Goal: Obtain resource: Obtain resource

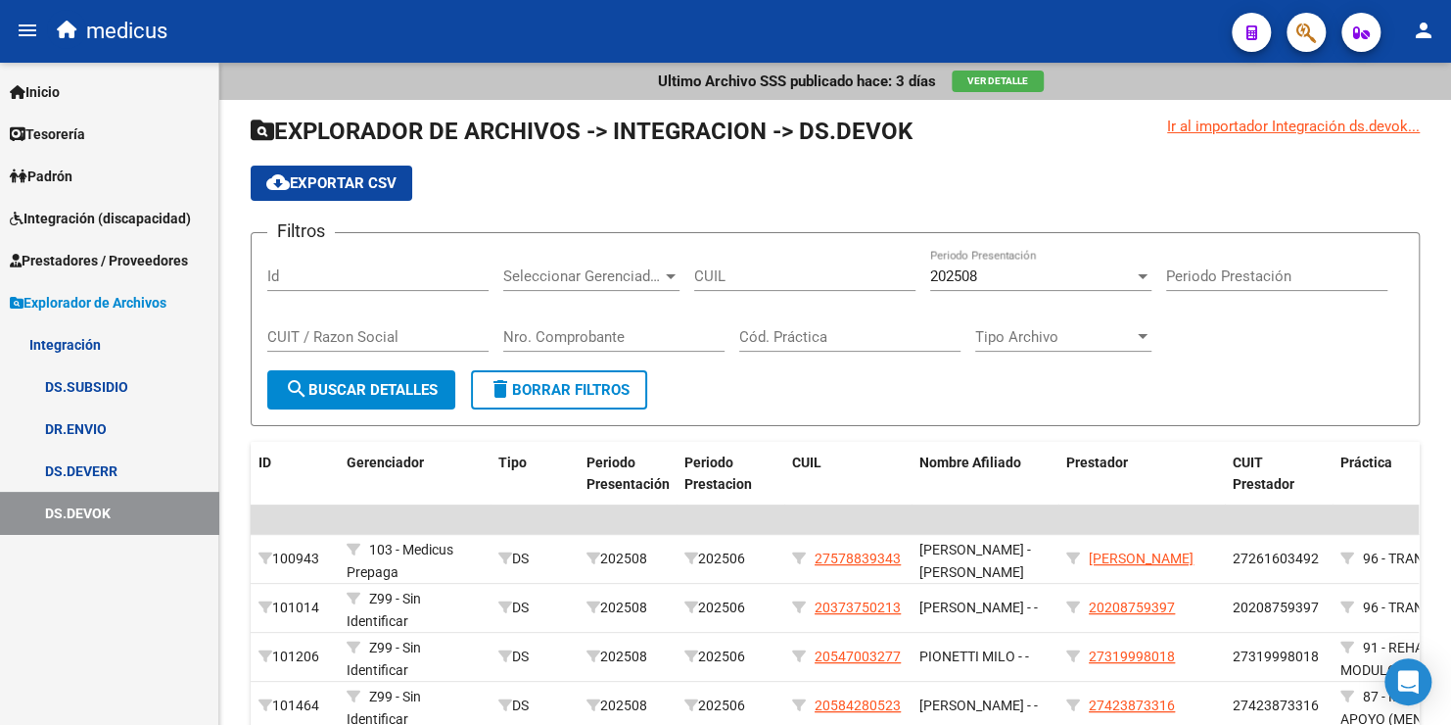
click at [76, 466] on link "DS.DEVERR" at bounding box center [109, 470] width 218 height 42
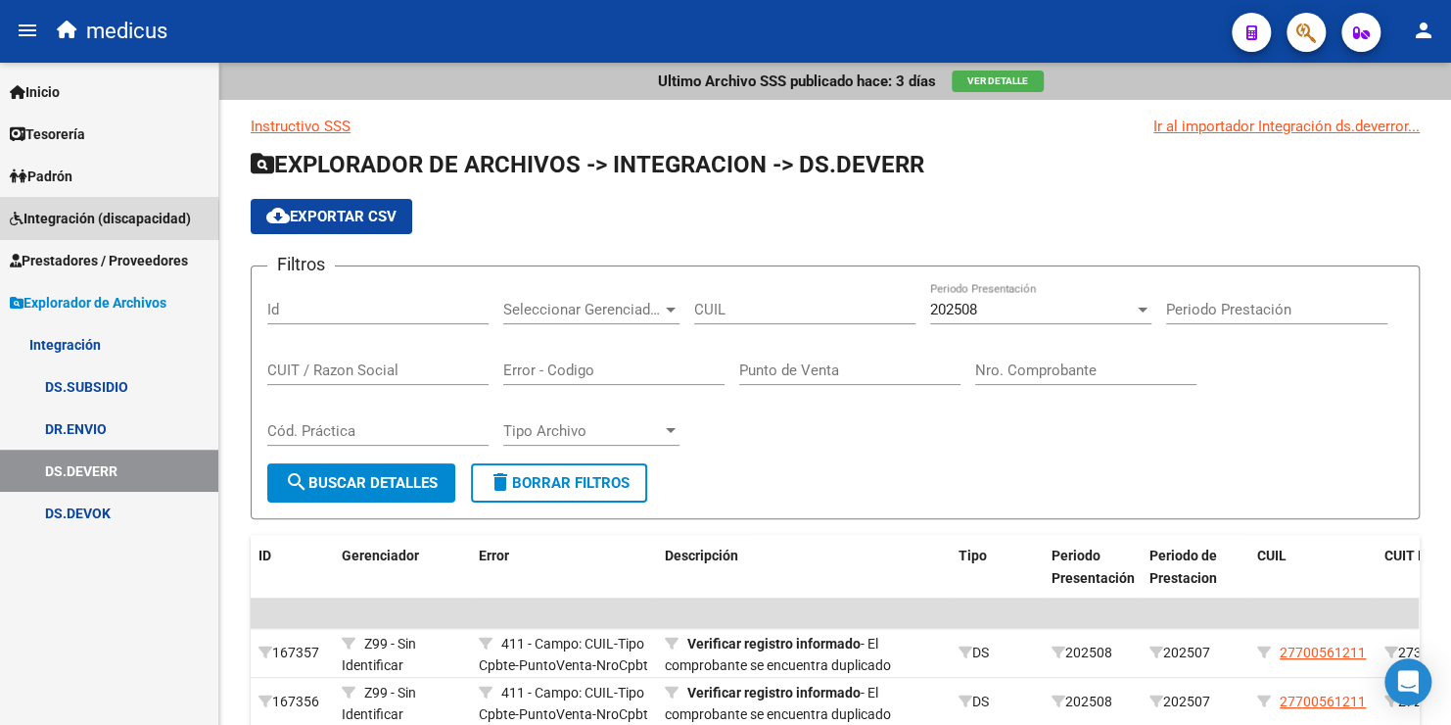
click at [103, 223] on span "Integración (discapacidad)" at bounding box center [100, 219] width 181 height 22
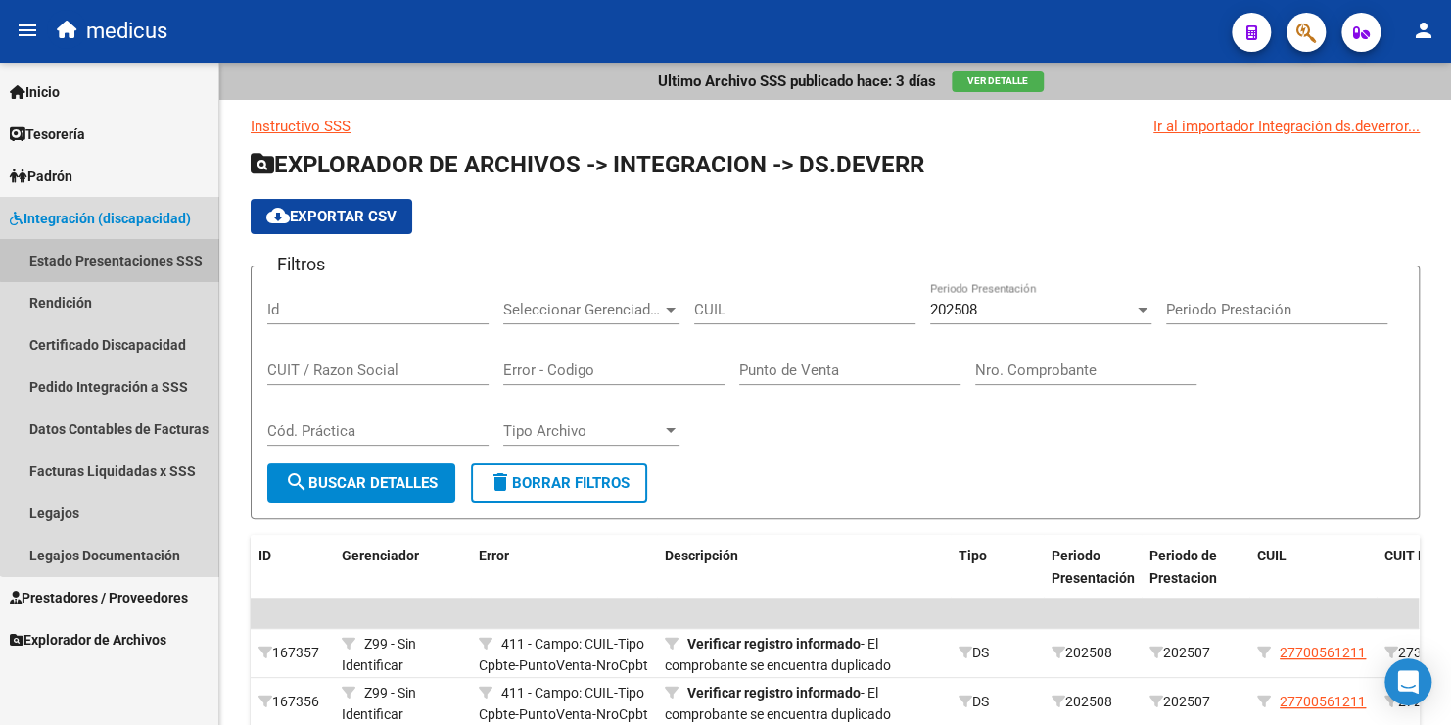
click at [150, 258] on link "Estado Presentaciones SSS" at bounding box center [109, 260] width 218 height 42
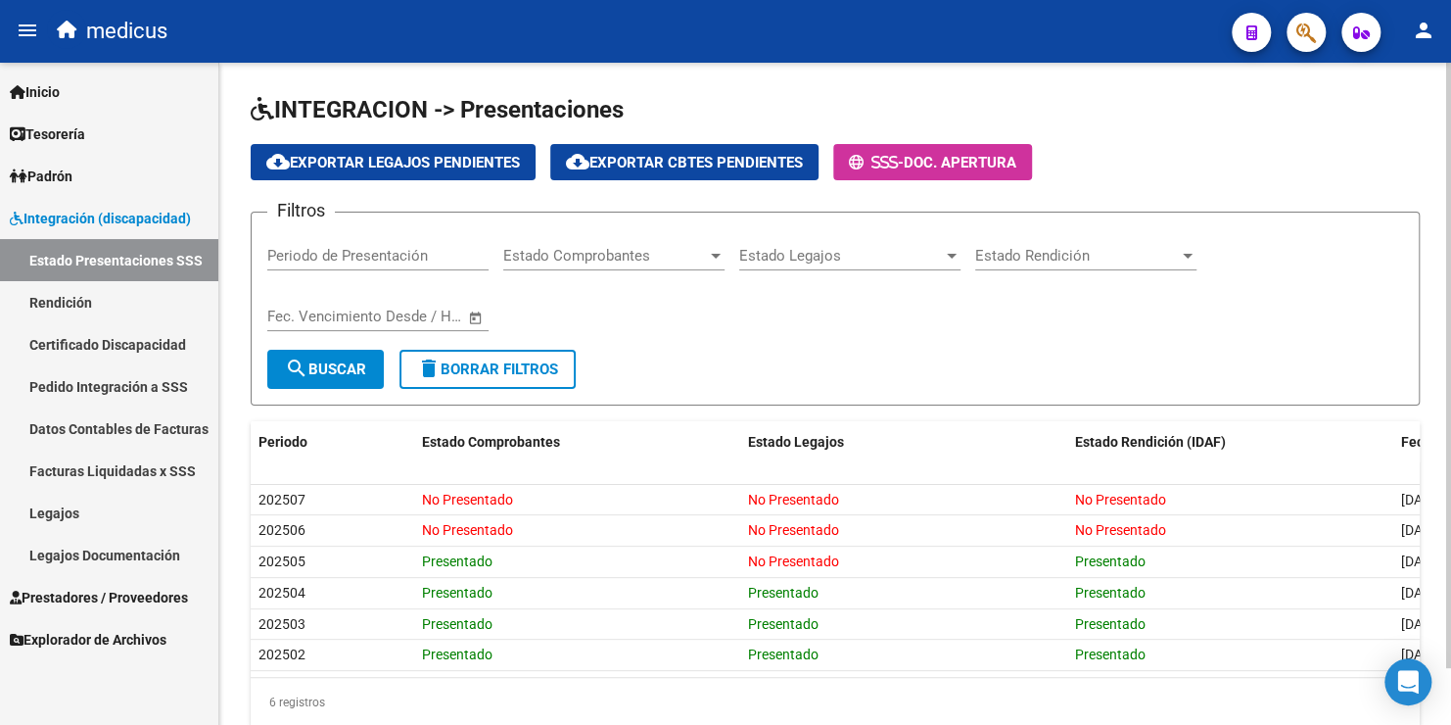
click at [390, 256] on input "Periodo de Presentación" at bounding box center [377, 256] width 221 height 18
click at [338, 364] on span "search Buscar" at bounding box center [325, 369] width 81 height 18
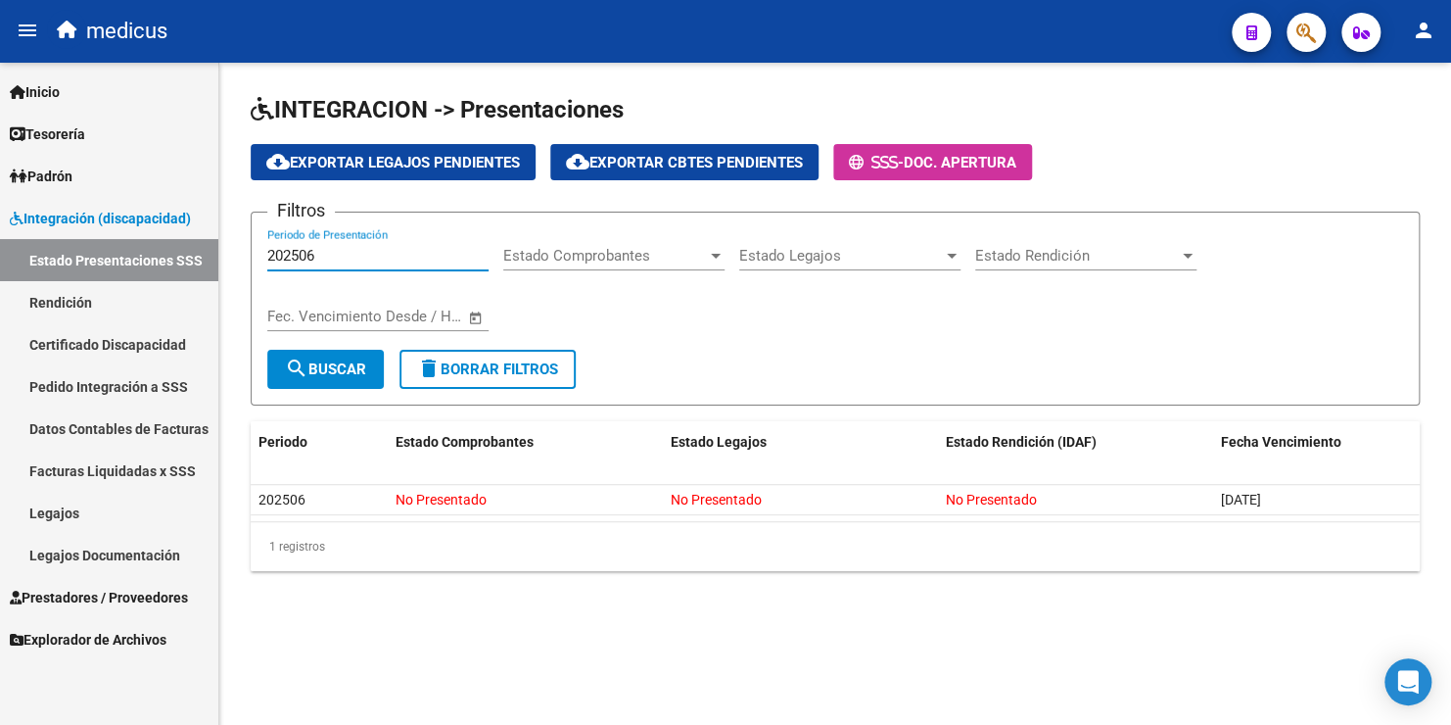
click at [321, 254] on input "202506" at bounding box center [377, 256] width 221 height 18
click at [339, 368] on span "search Buscar" at bounding box center [325, 369] width 81 height 18
click at [334, 240] on div "202505 Periodo de Presentación" at bounding box center [377, 249] width 221 height 42
click at [333, 257] on input "202505" at bounding box center [377, 256] width 221 height 18
click at [356, 374] on span "search Buscar" at bounding box center [325, 369] width 81 height 18
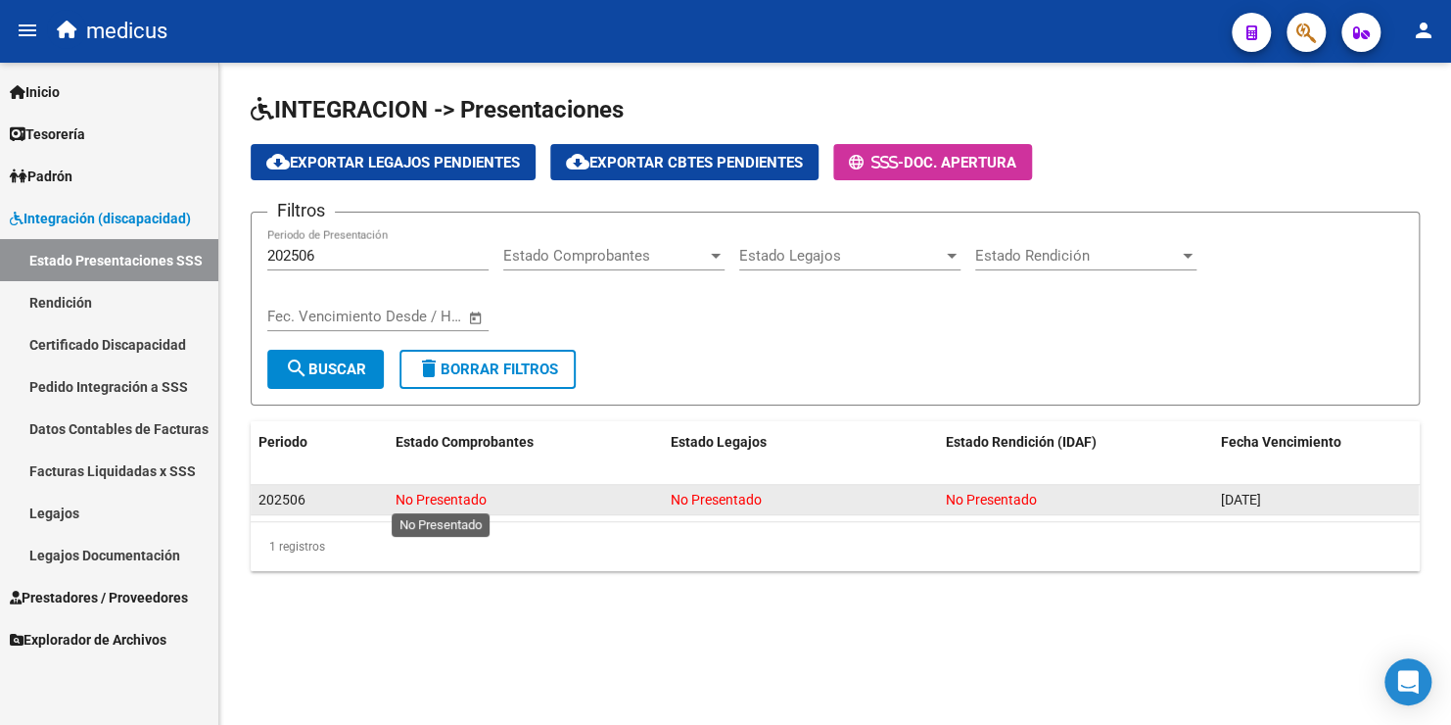
click at [467, 494] on span "No Presentado" at bounding box center [441, 500] width 91 height 16
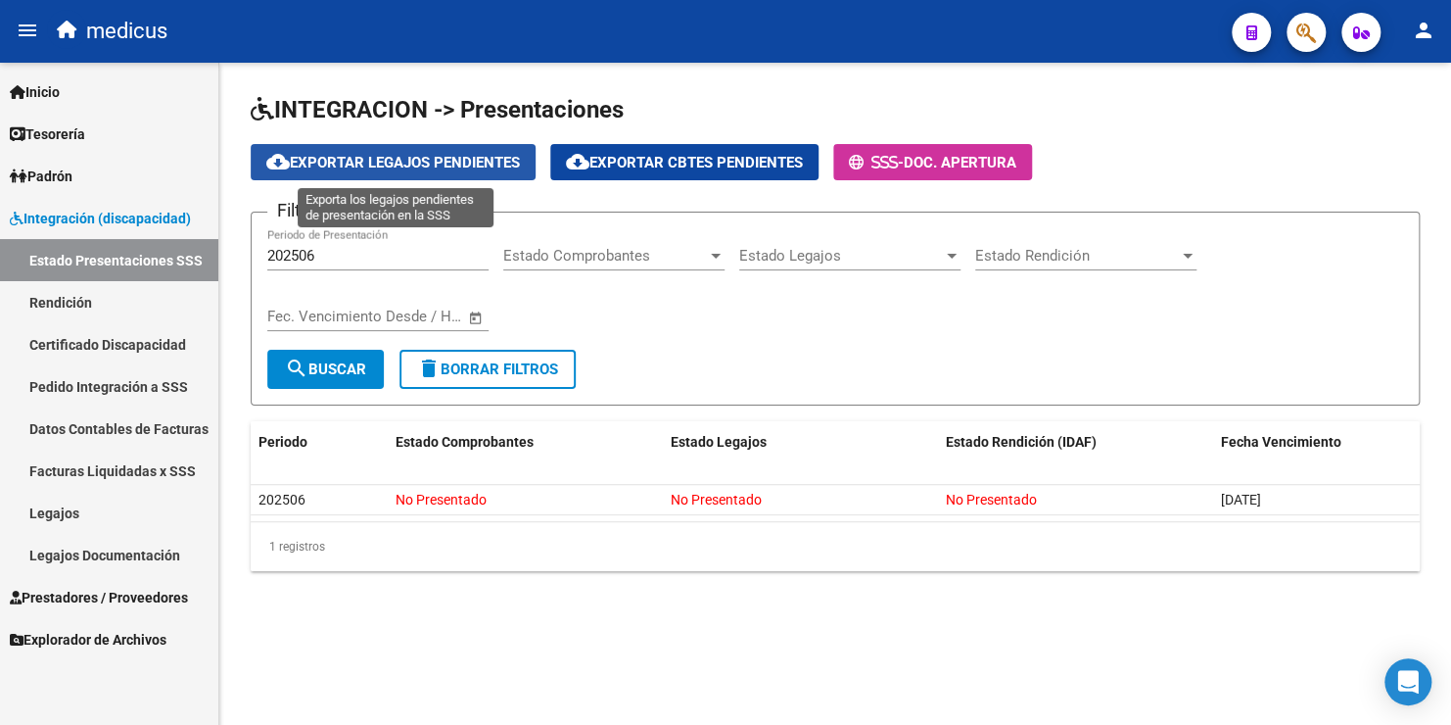
click at [432, 165] on span "cloud_download Exportar Legajos Pendientes" at bounding box center [393, 163] width 254 height 18
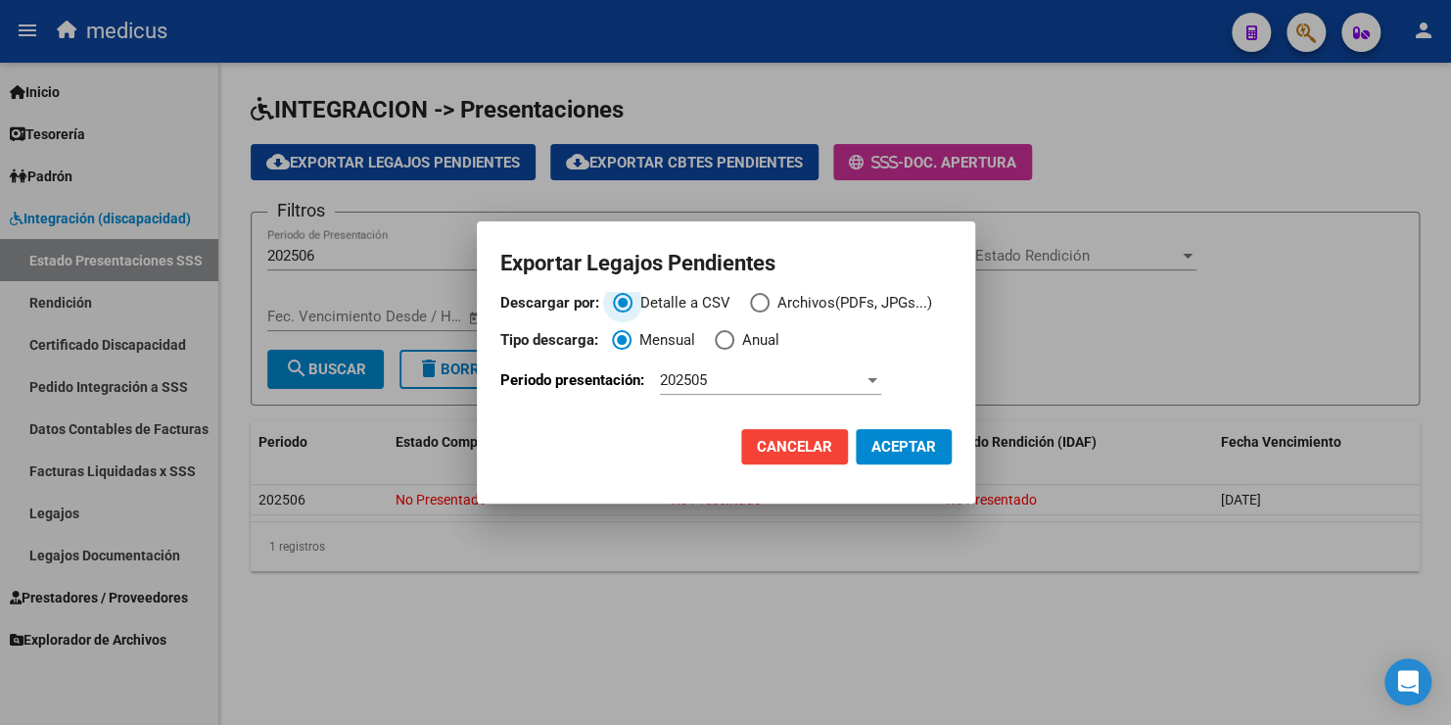
click at [761, 301] on span "Descargar por:" at bounding box center [760, 303] width 20 height 20
click at [761, 301] on input "Archivos(PDFs, JPGs...)" at bounding box center [760, 303] width 20 height 20
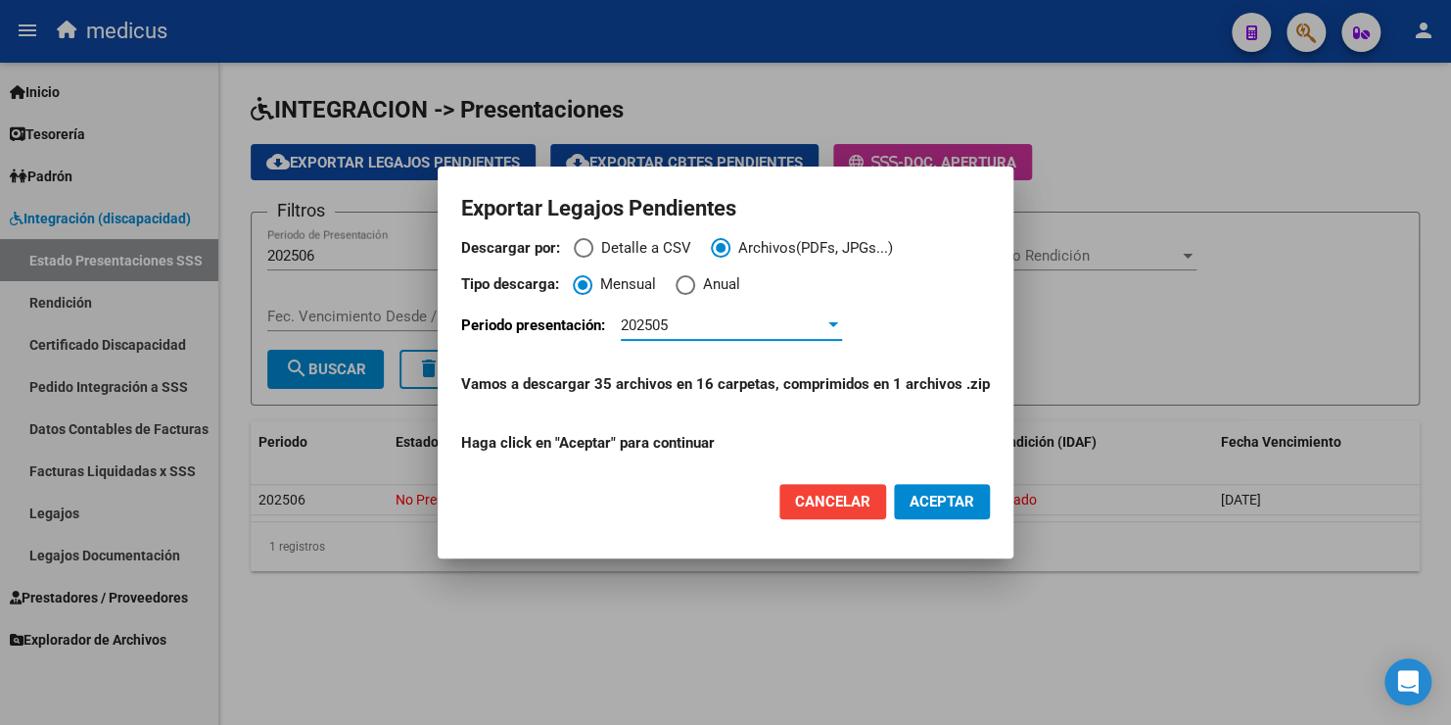
click at [838, 325] on div at bounding box center [833, 324] width 10 height 5
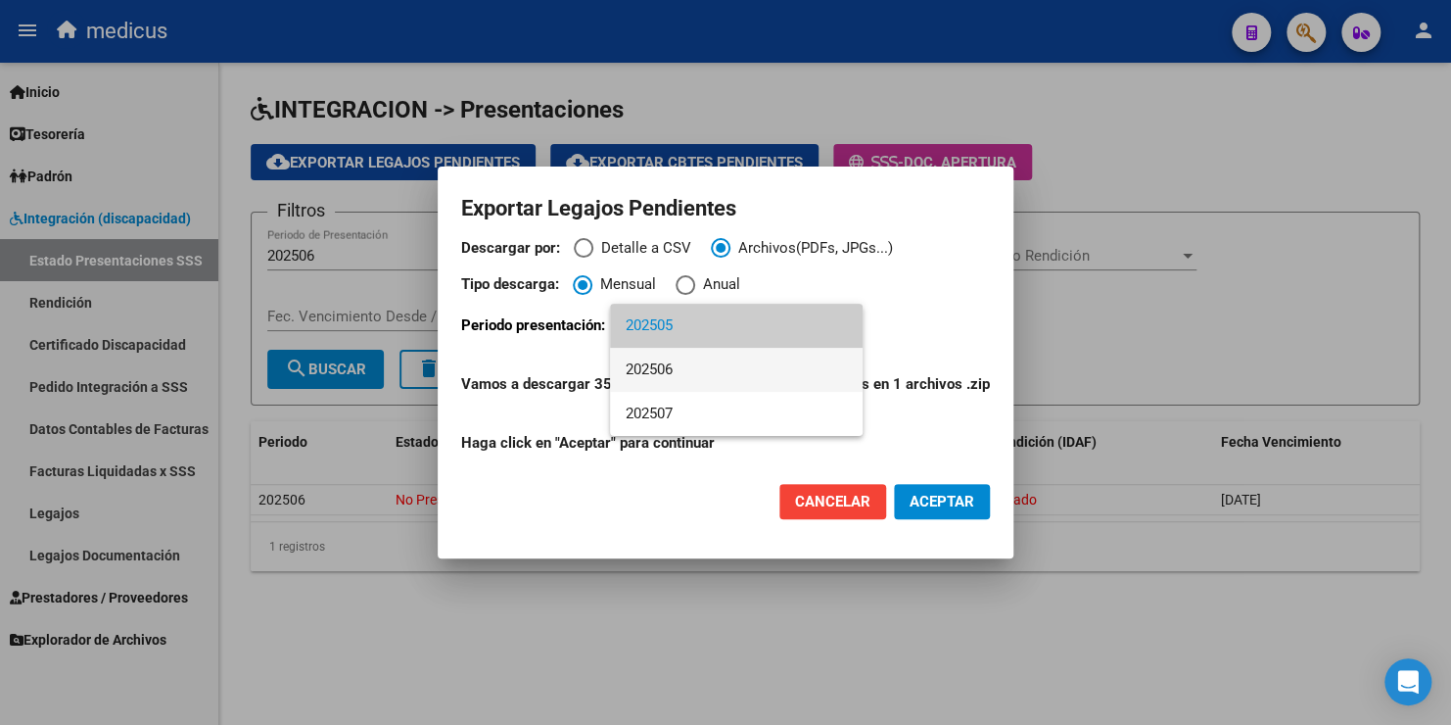
click at [781, 356] on span "202506" at bounding box center [736, 370] width 221 height 44
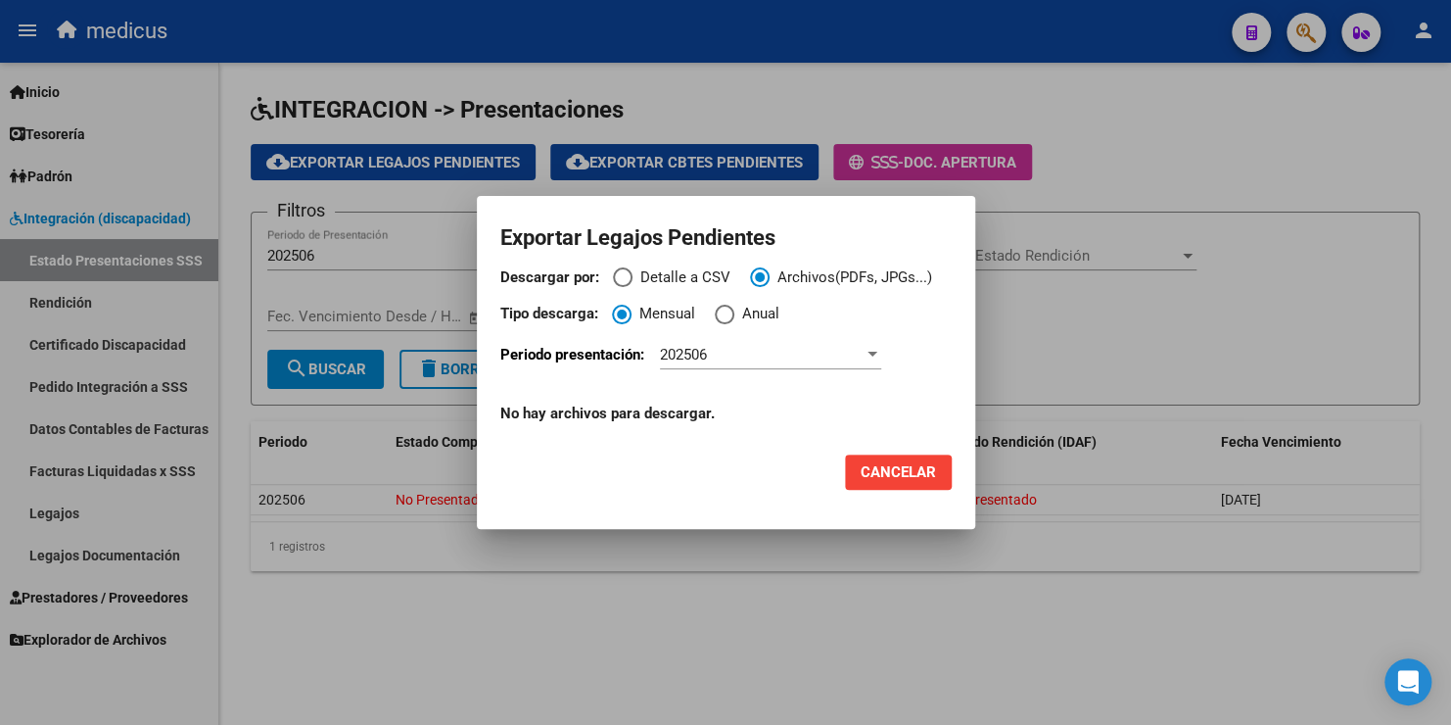
click at [876, 353] on div at bounding box center [873, 354] width 10 height 5
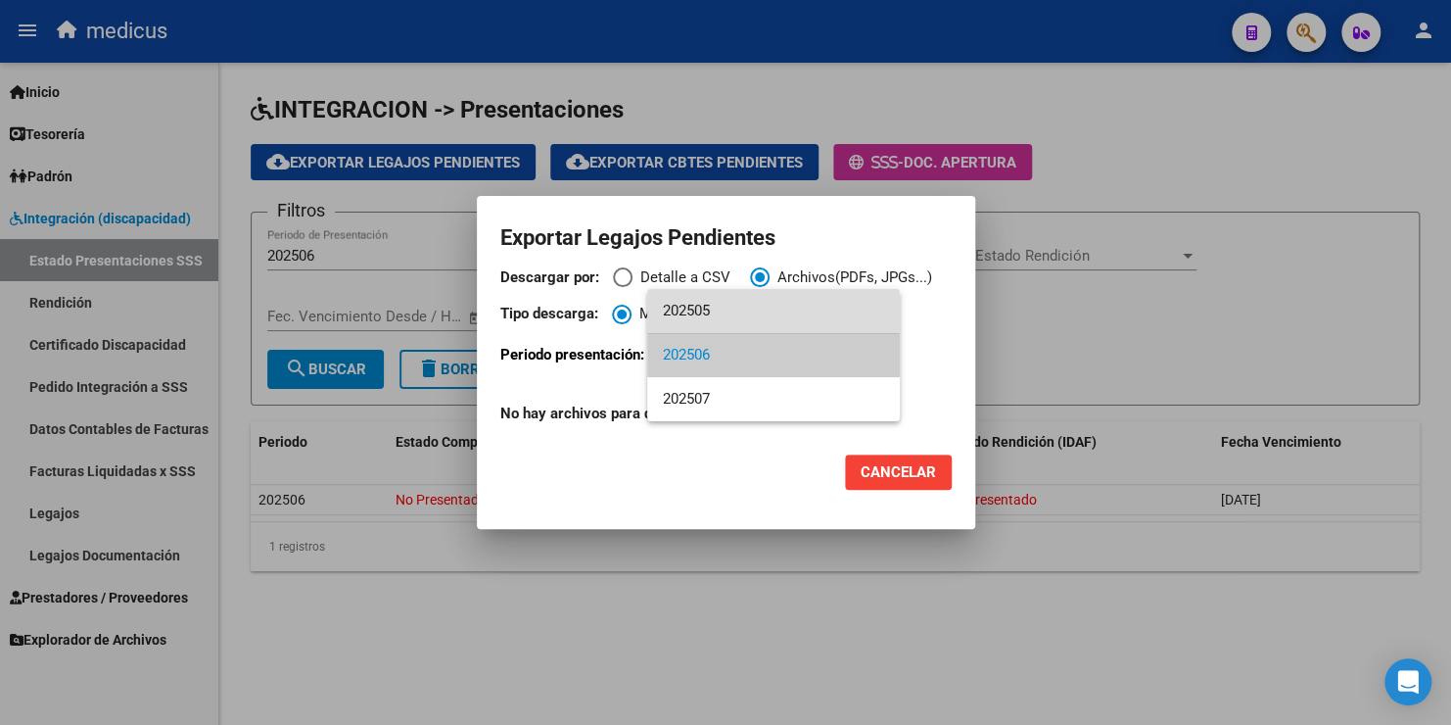
click at [772, 314] on span "202505" at bounding box center [773, 311] width 221 height 44
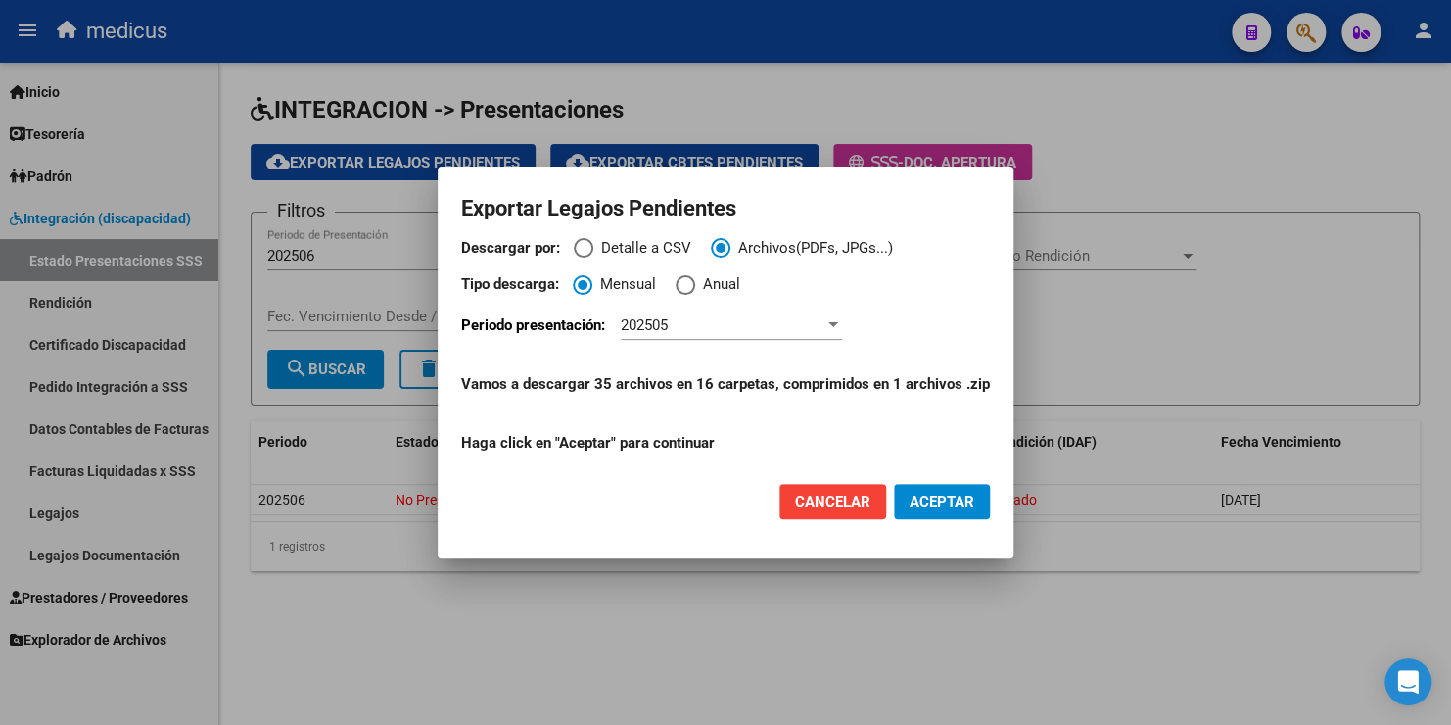
click at [855, 499] on span "Cancelar" at bounding box center [832, 502] width 75 height 18
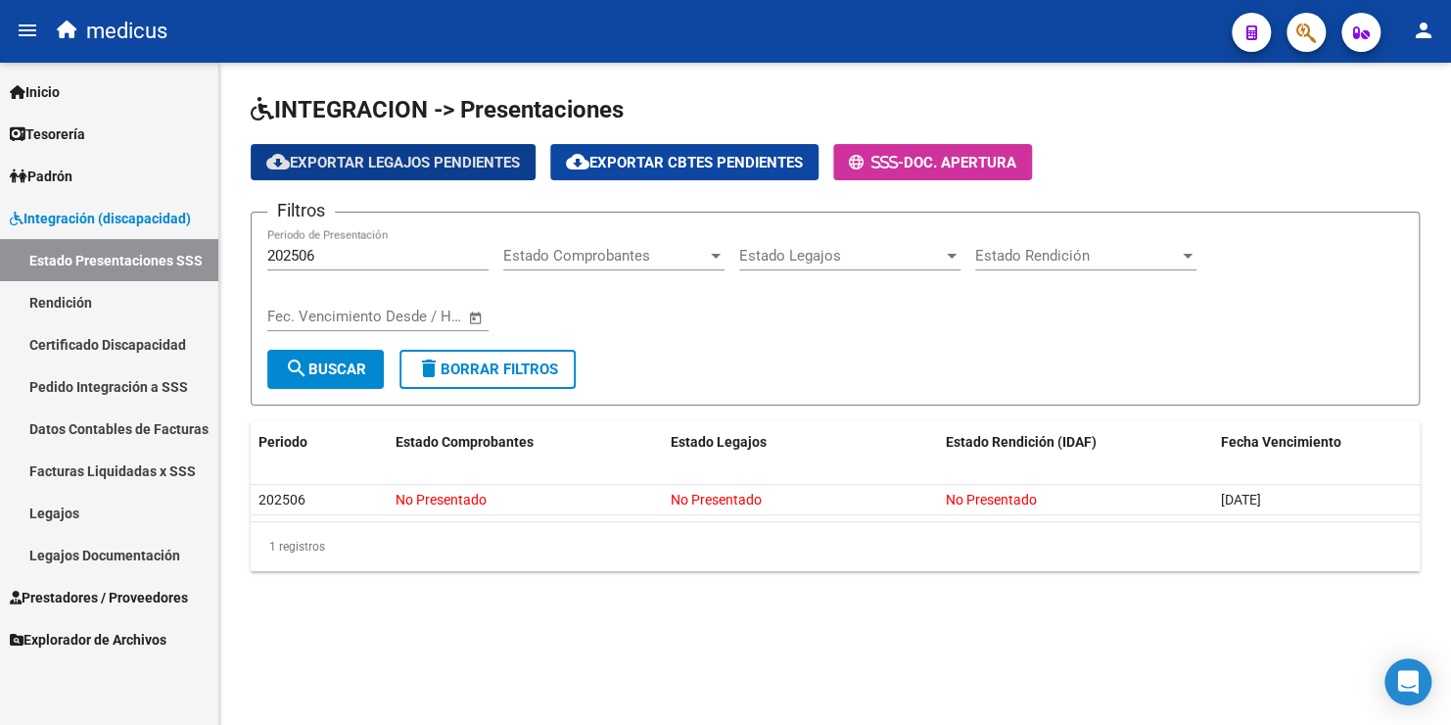
click at [651, 261] on span "Estado Comprobantes" at bounding box center [605, 256] width 204 height 18
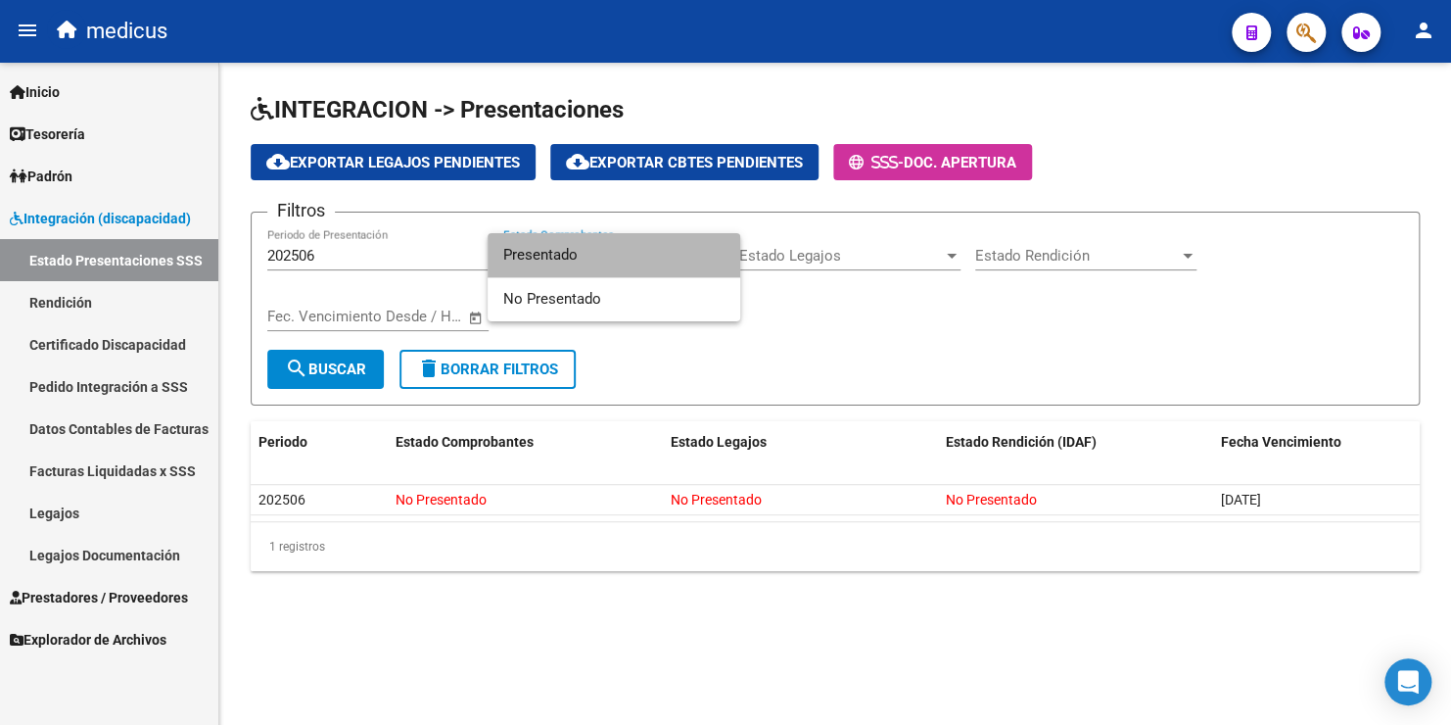
click at [651, 261] on span "Presentado" at bounding box center [613, 255] width 221 height 44
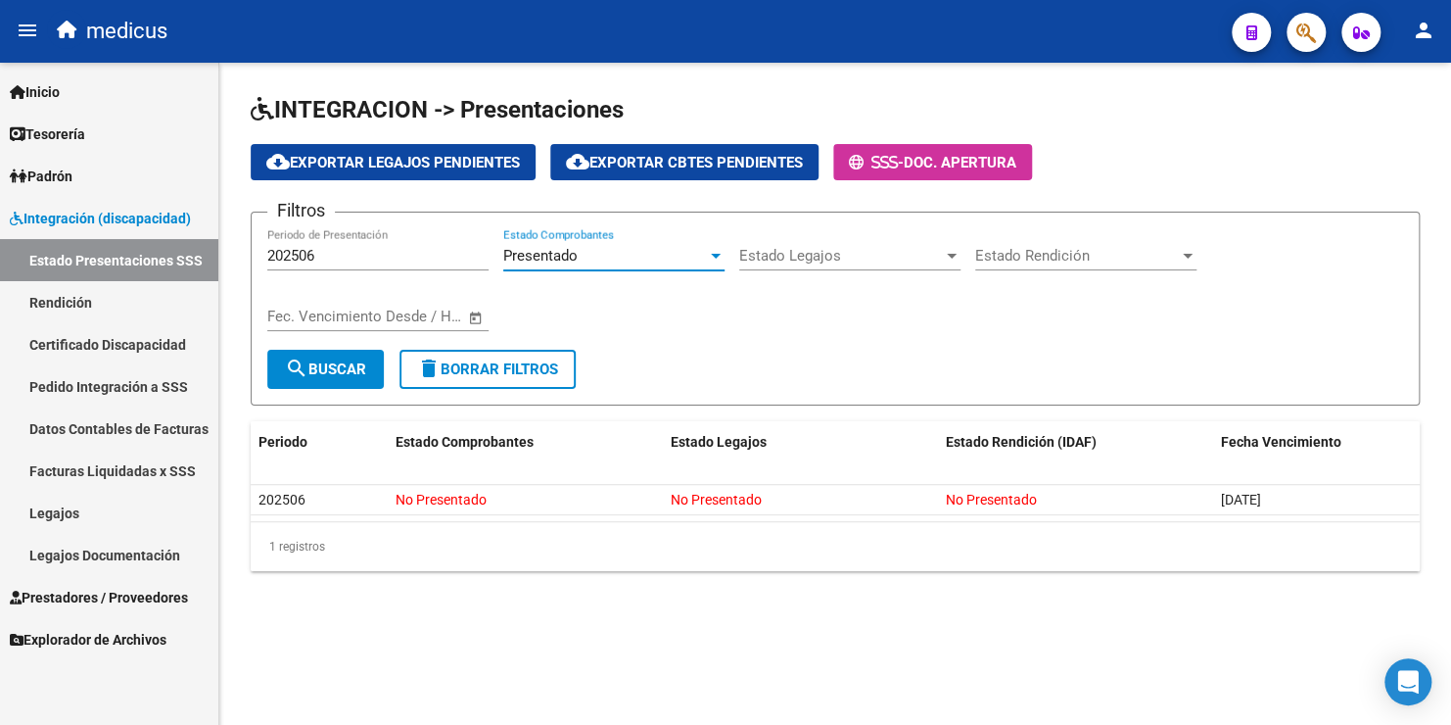
click at [342, 364] on span "search Buscar" at bounding box center [325, 369] width 81 height 18
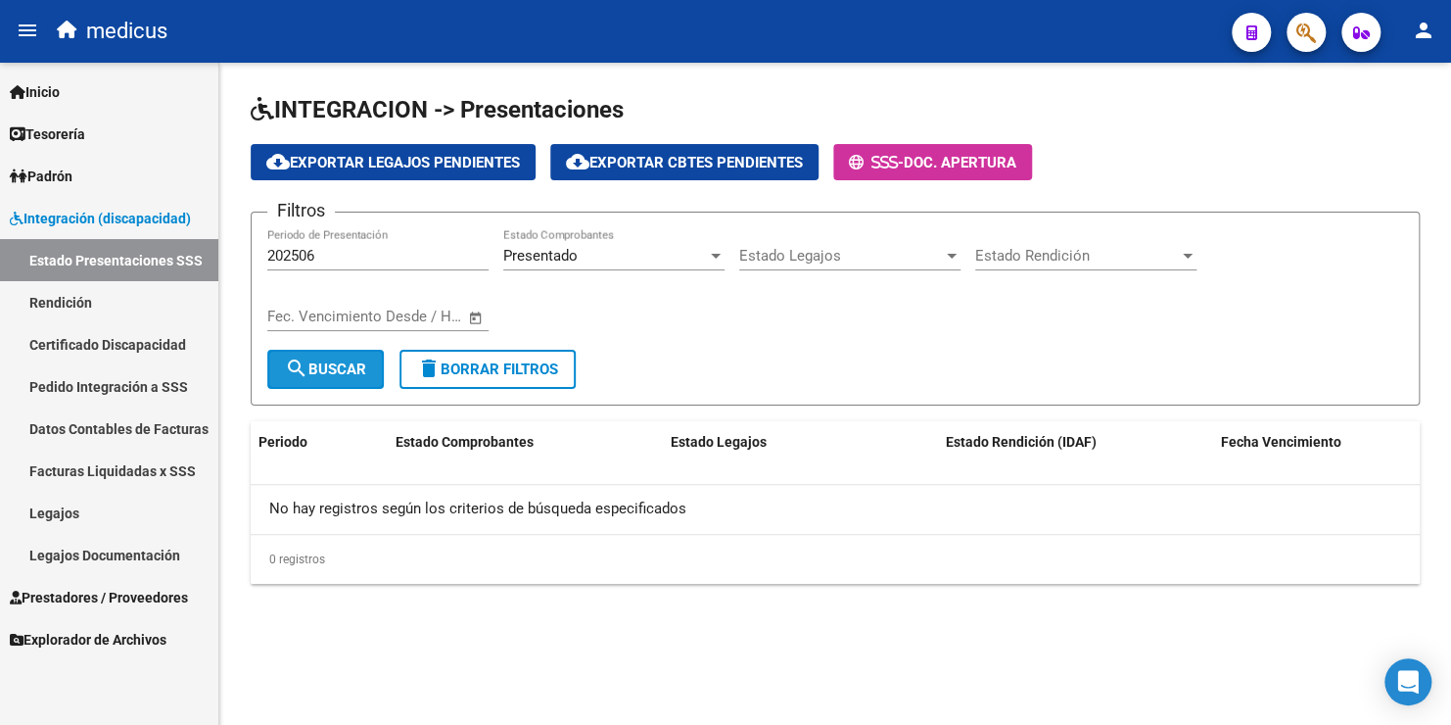
click at [342, 364] on span "search Buscar" at bounding box center [325, 369] width 81 height 18
click at [350, 259] on input "202506" at bounding box center [377, 256] width 221 height 18
click at [341, 378] on button "search Buscar" at bounding box center [325, 369] width 117 height 39
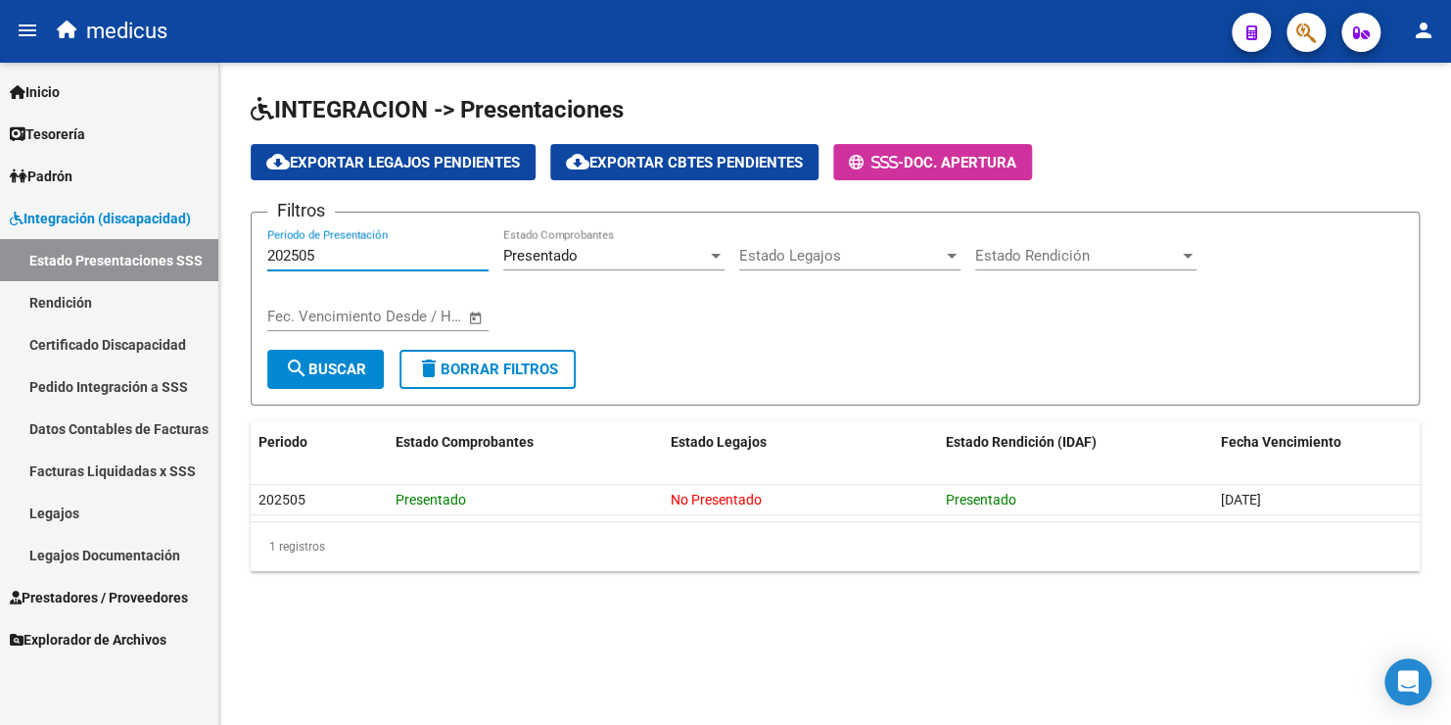
click at [338, 252] on input "202505" at bounding box center [377, 256] width 221 height 18
click at [340, 364] on span "search Buscar" at bounding box center [325, 369] width 81 height 18
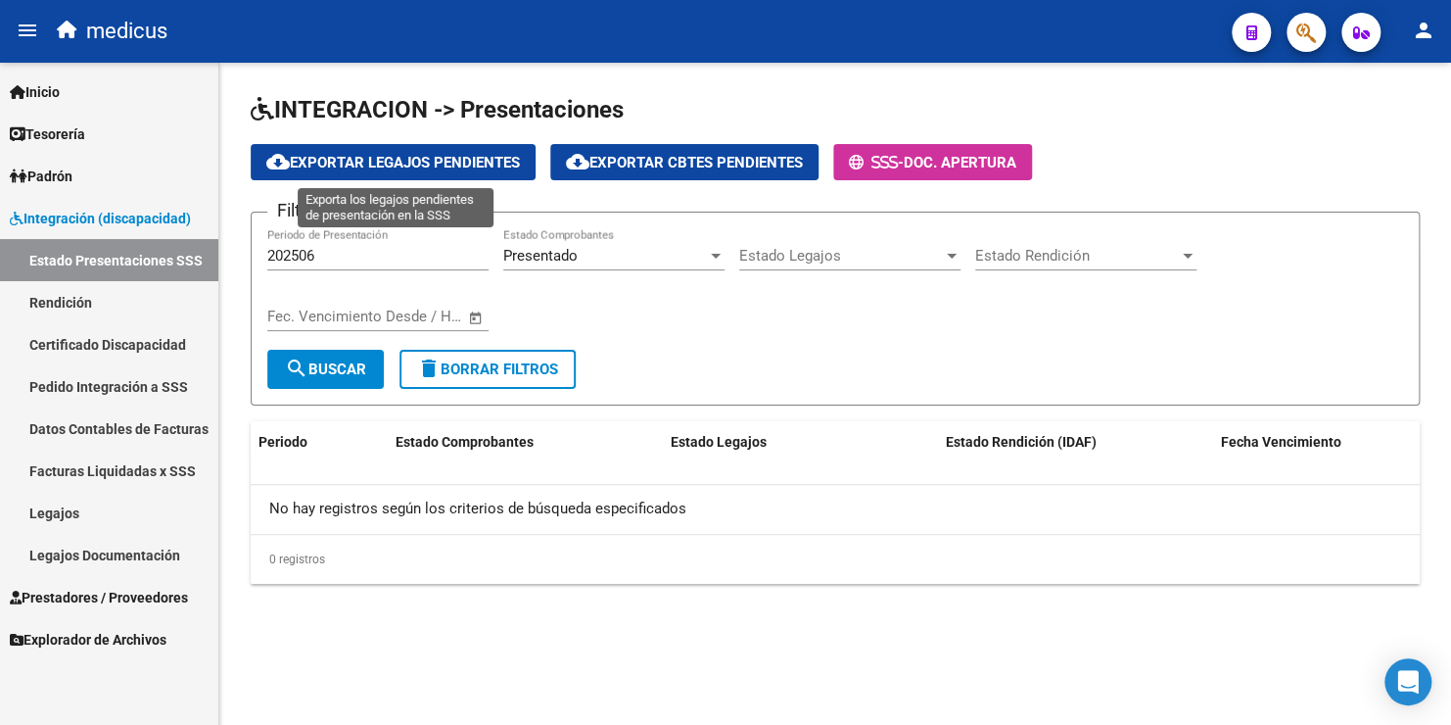
click at [414, 161] on span "cloud_download Exportar Legajos Pendientes" at bounding box center [393, 163] width 254 height 18
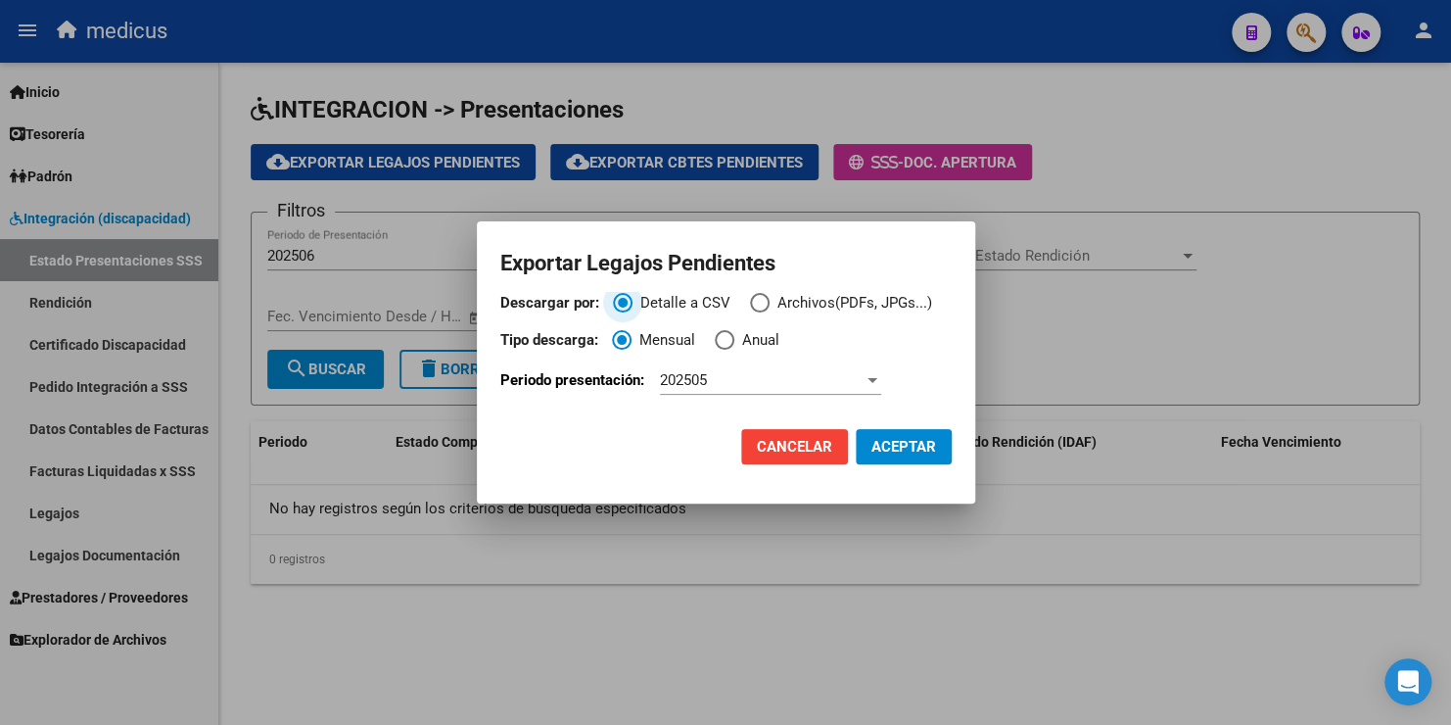
click at [876, 383] on div at bounding box center [873, 380] width 18 height 16
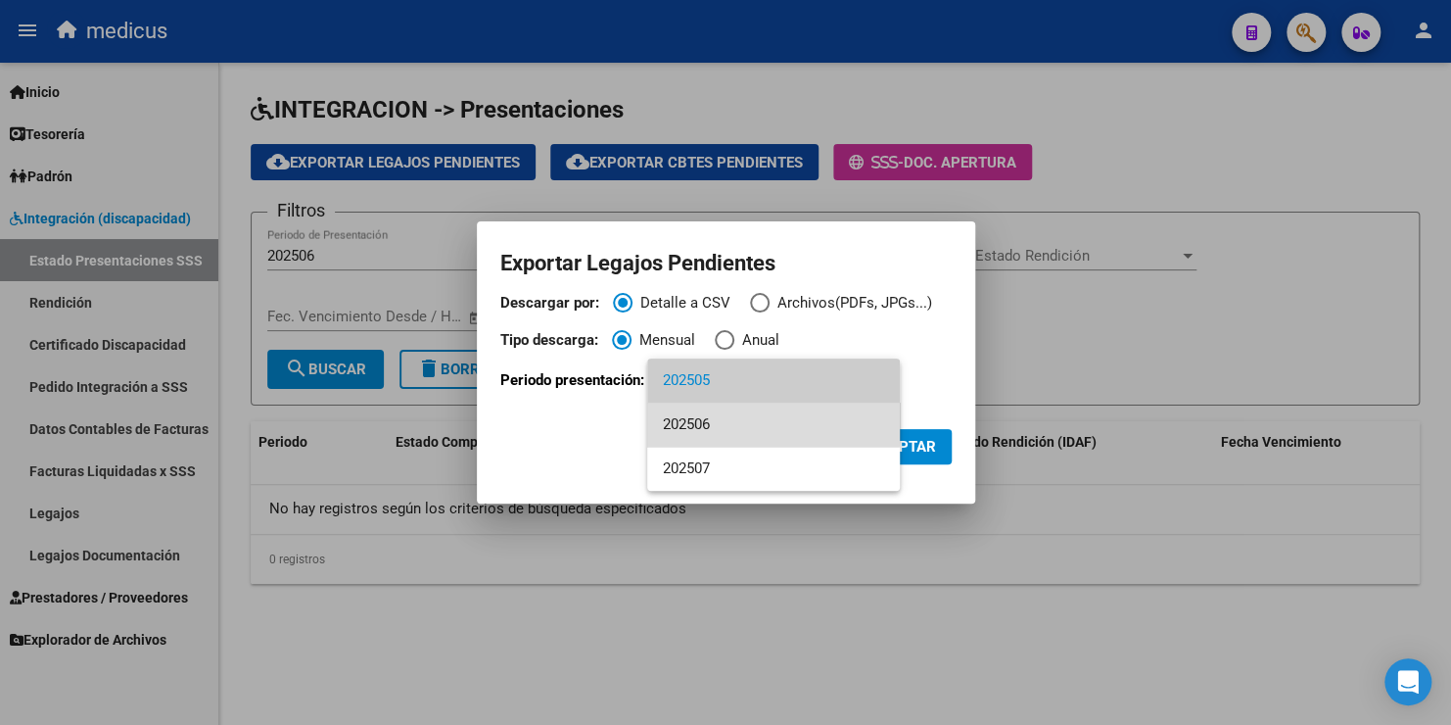
click at [733, 414] on span "202506" at bounding box center [773, 424] width 221 height 44
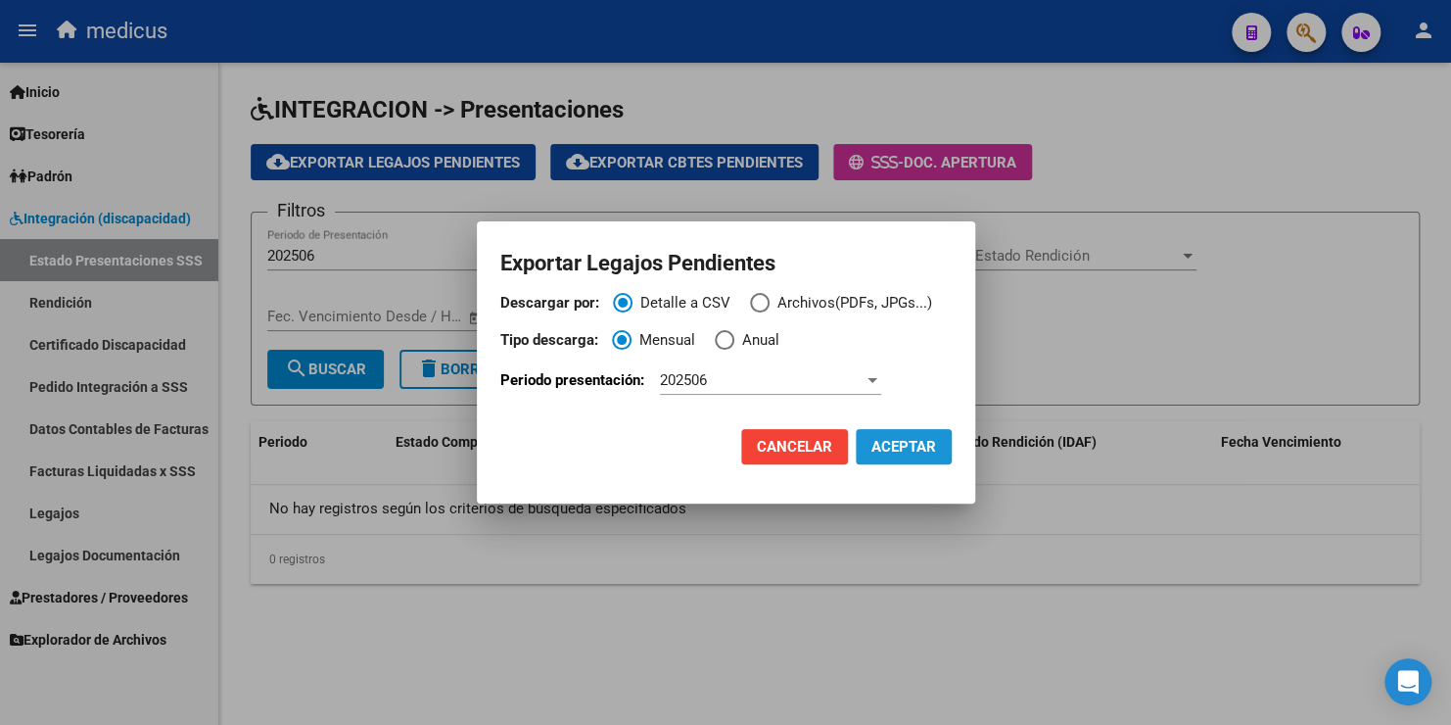
click at [895, 449] on span "ACEPTAR" at bounding box center [903, 447] width 65 height 18
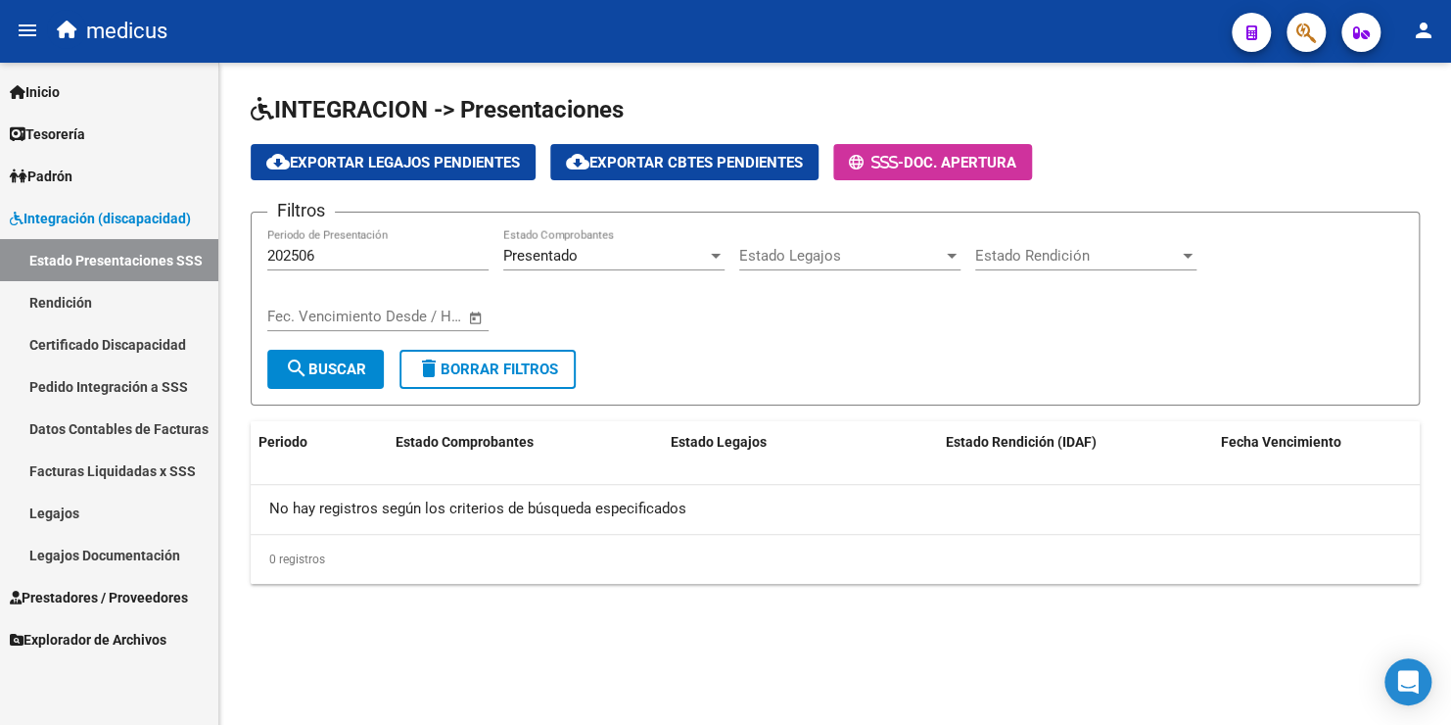
click at [618, 257] on div "Presentado" at bounding box center [605, 256] width 204 height 18
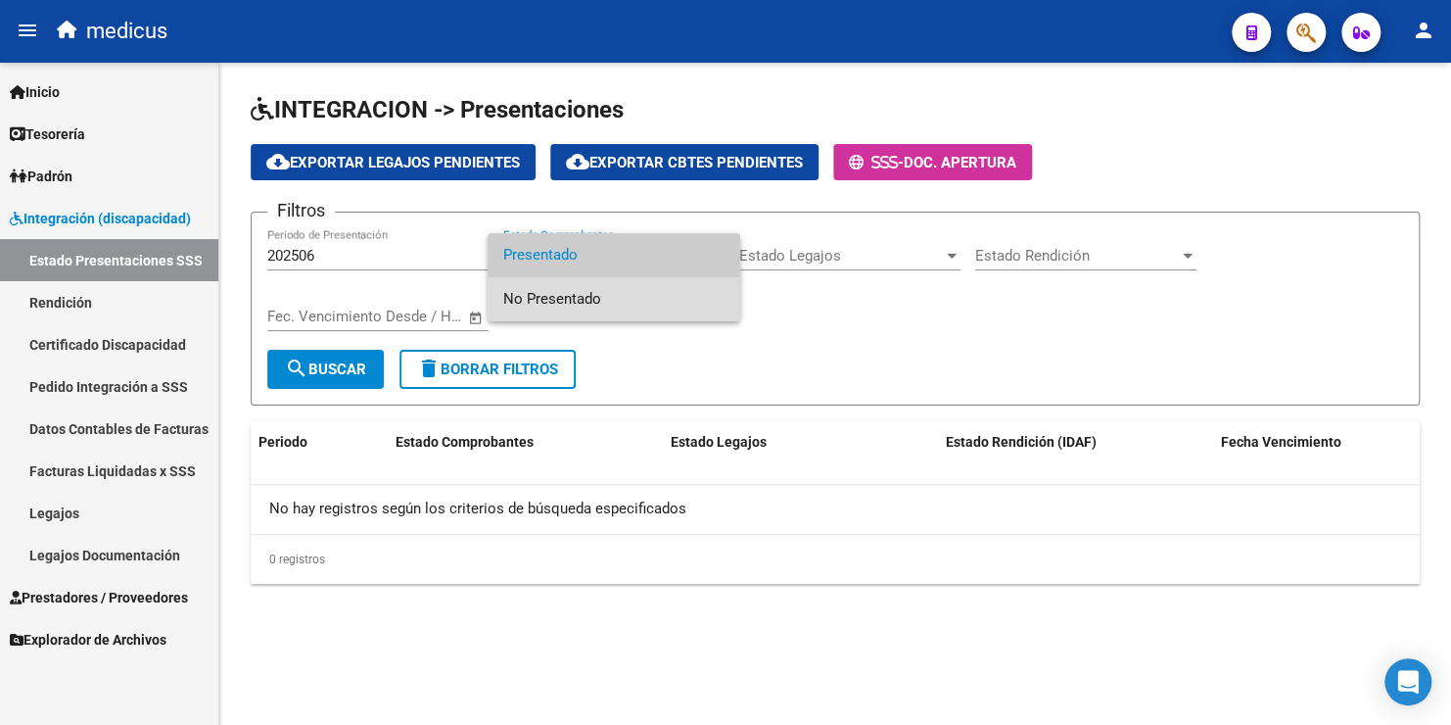
click at [612, 297] on span "No Presentado" at bounding box center [613, 299] width 221 height 44
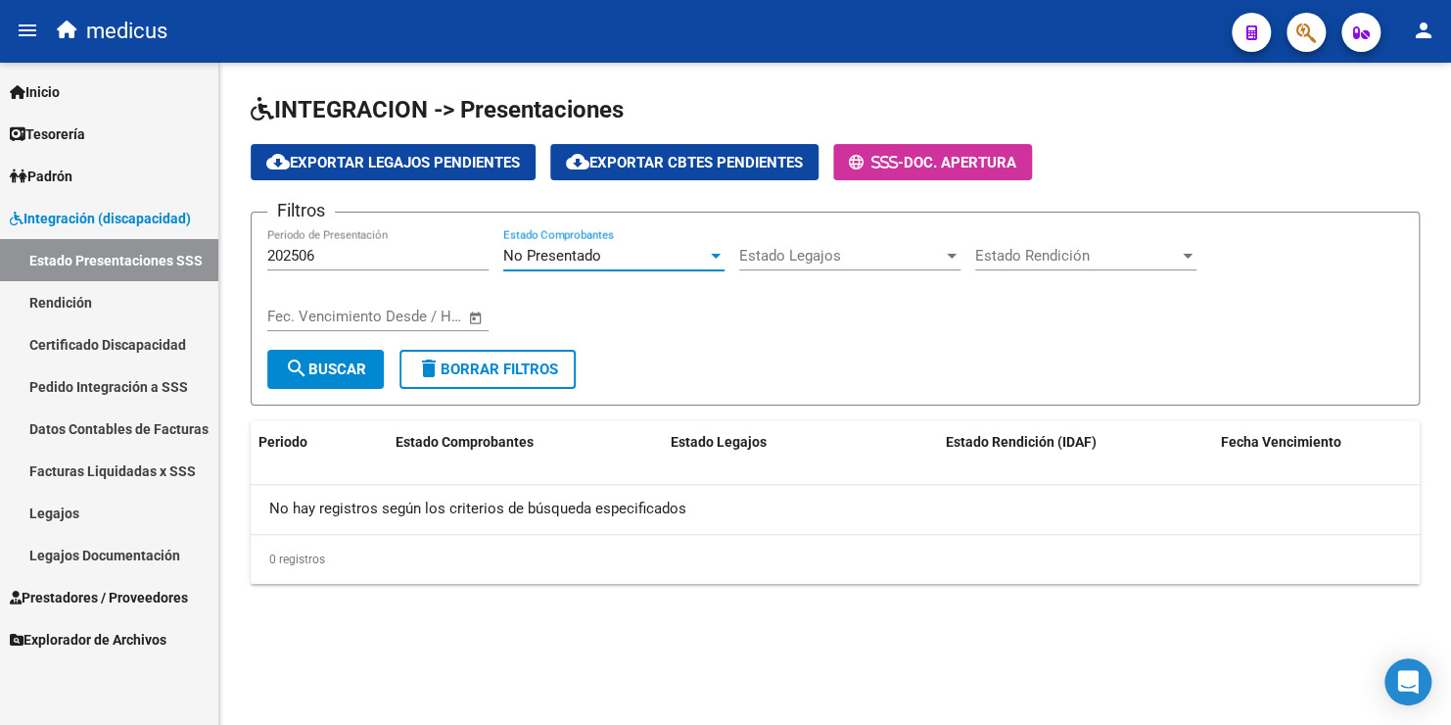
click at [346, 373] on span "search Buscar" at bounding box center [325, 369] width 81 height 18
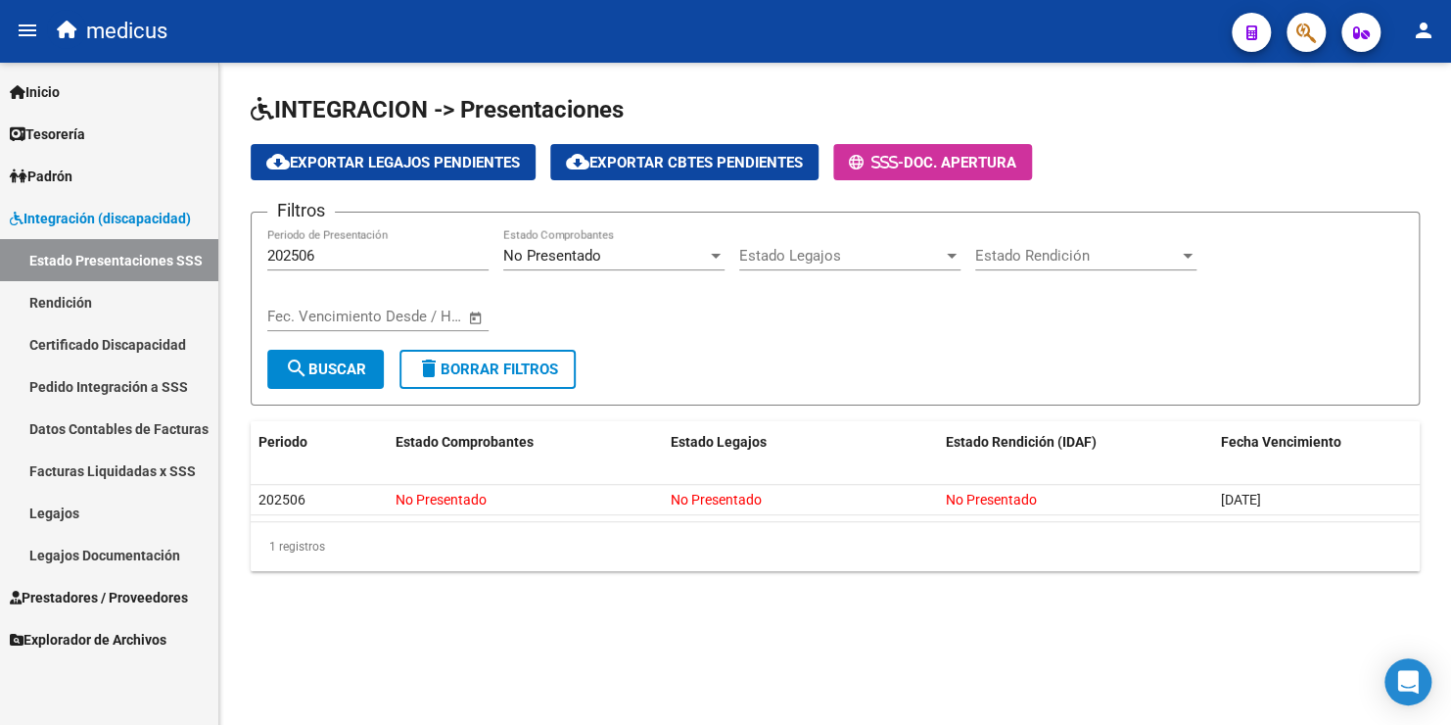
click at [346, 373] on span "search Buscar" at bounding box center [325, 369] width 81 height 18
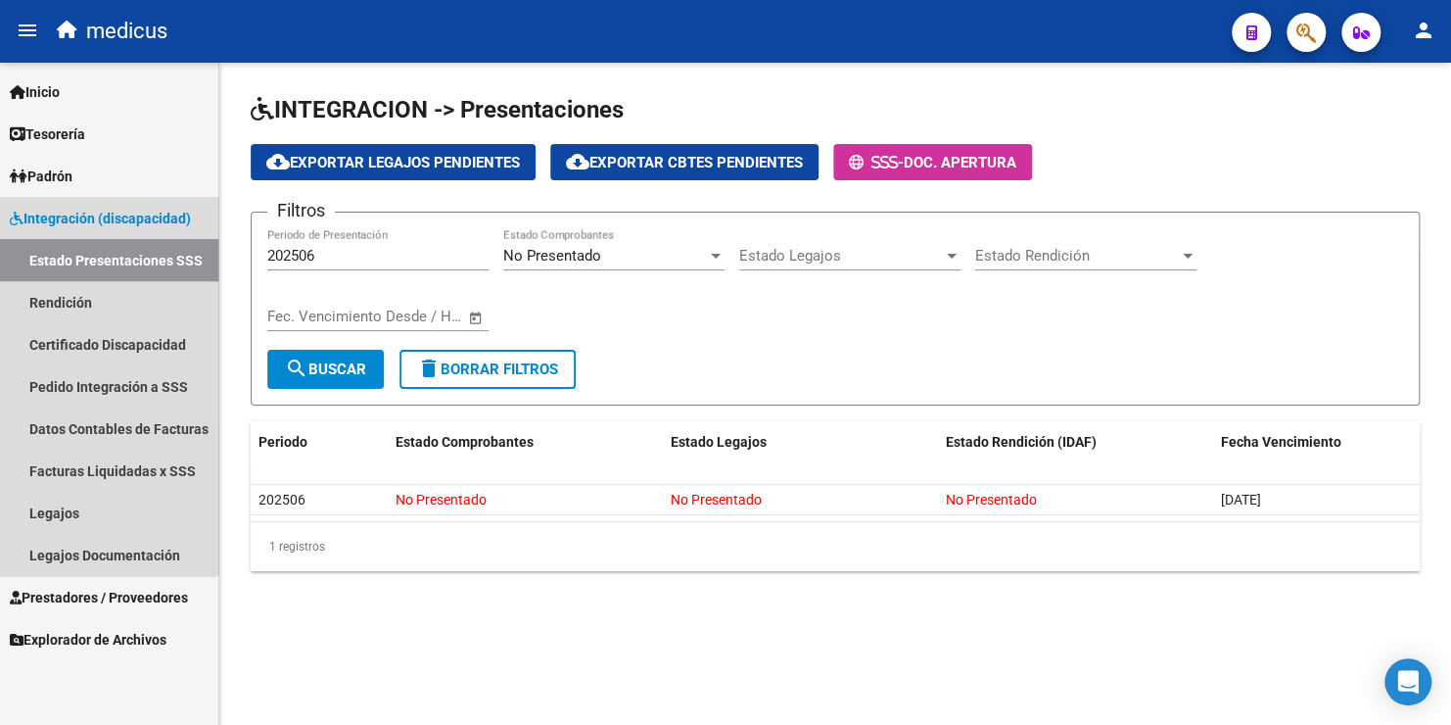
click at [108, 259] on link "Estado Presentaciones SSS" at bounding box center [109, 260] width 218 height 42
click at [103, 259] on link "Estado Presentaciones SSS" at bounding box center [109, 260] width 218 height 42
click at [102, 259] on link "Estado Presentaciones SSS" at bounding box center [109, 260] width 218 height 42
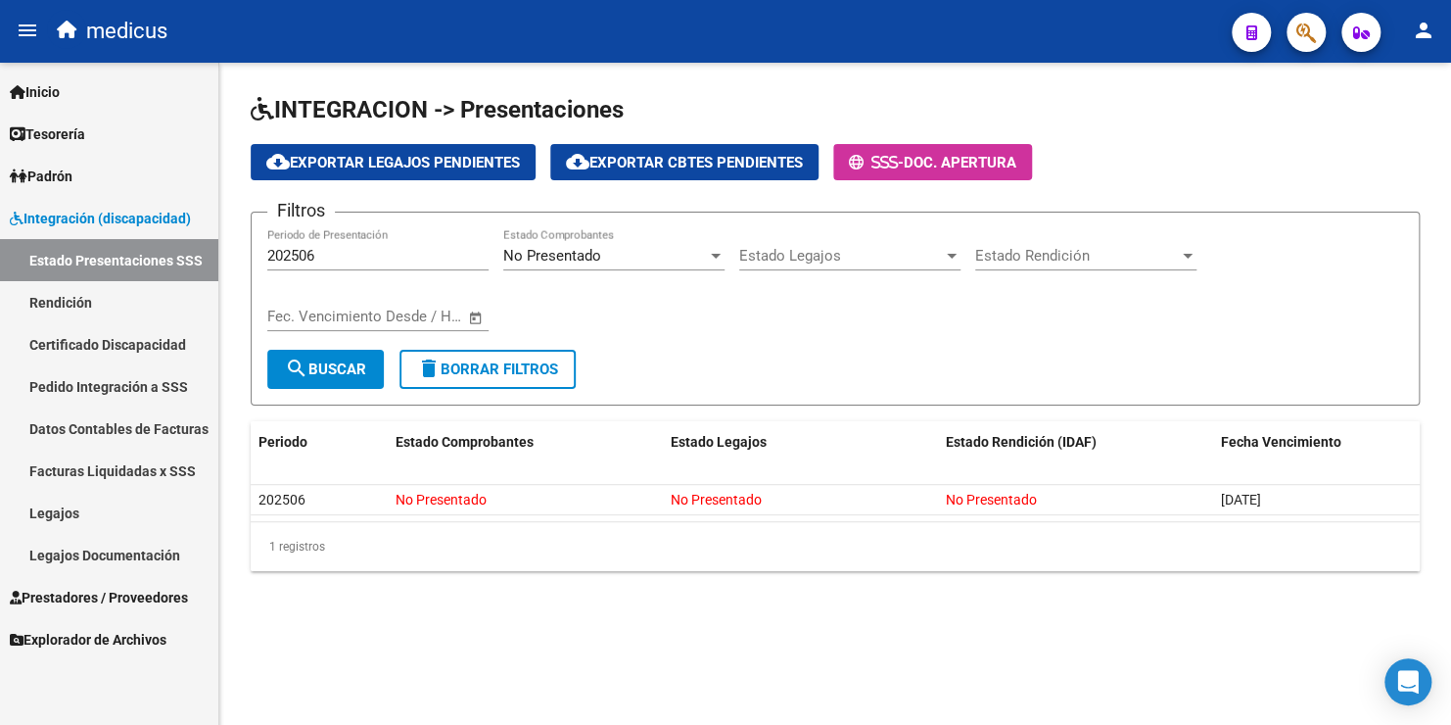
drag, startPoint x: 321, startPoint y: 240, endPoint x: 327, endPoint y: 259, distance: 20.4
click at [321, 245] on div "202506 Periodo de Presentación" at bounding box center [377, 249] width 221 height 42
click at [327, 259] on input "202506" at bounding box center [377, 256] width 221 height 18
click at [338, 360] on span "search Buscar" at bounding box center [325, 369] width 81 height 18
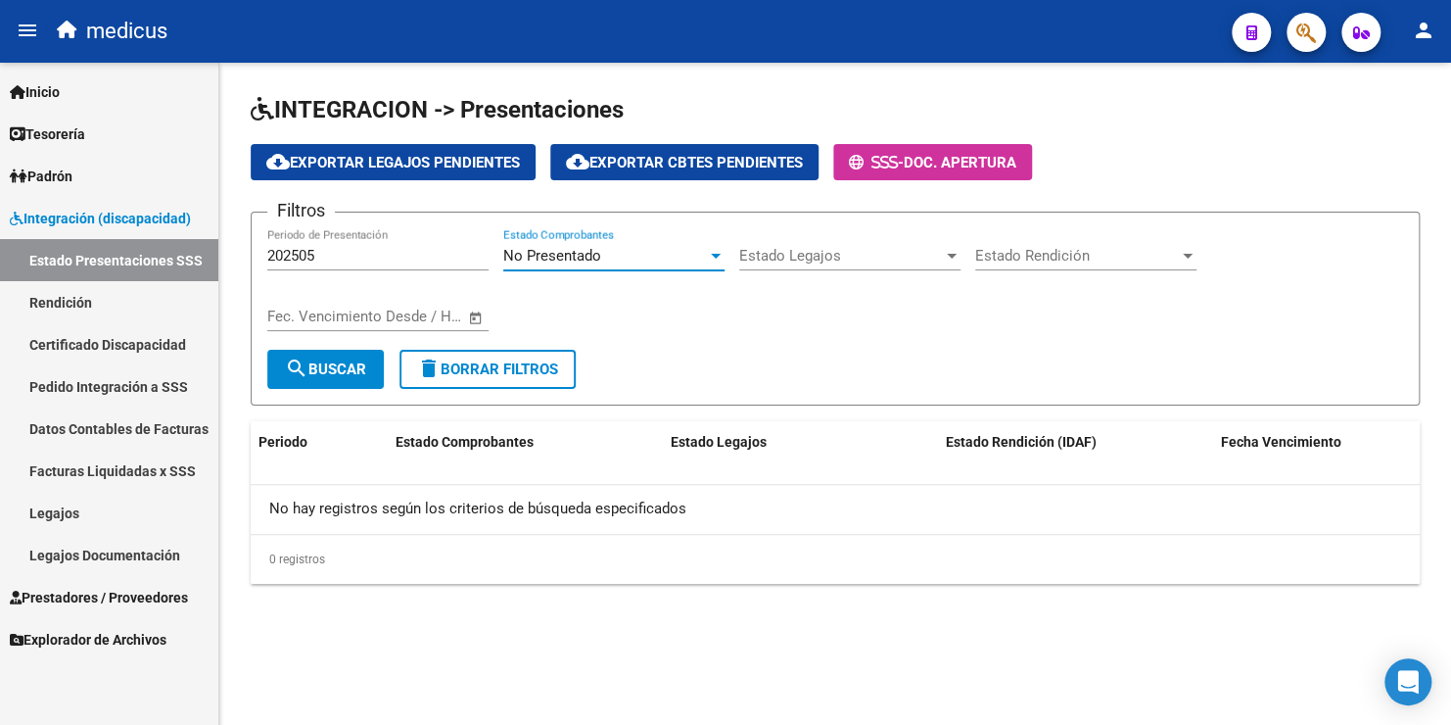
click at [554, 248] on span "No Presentado" at bounding box center [552, 256] width 98 height 18
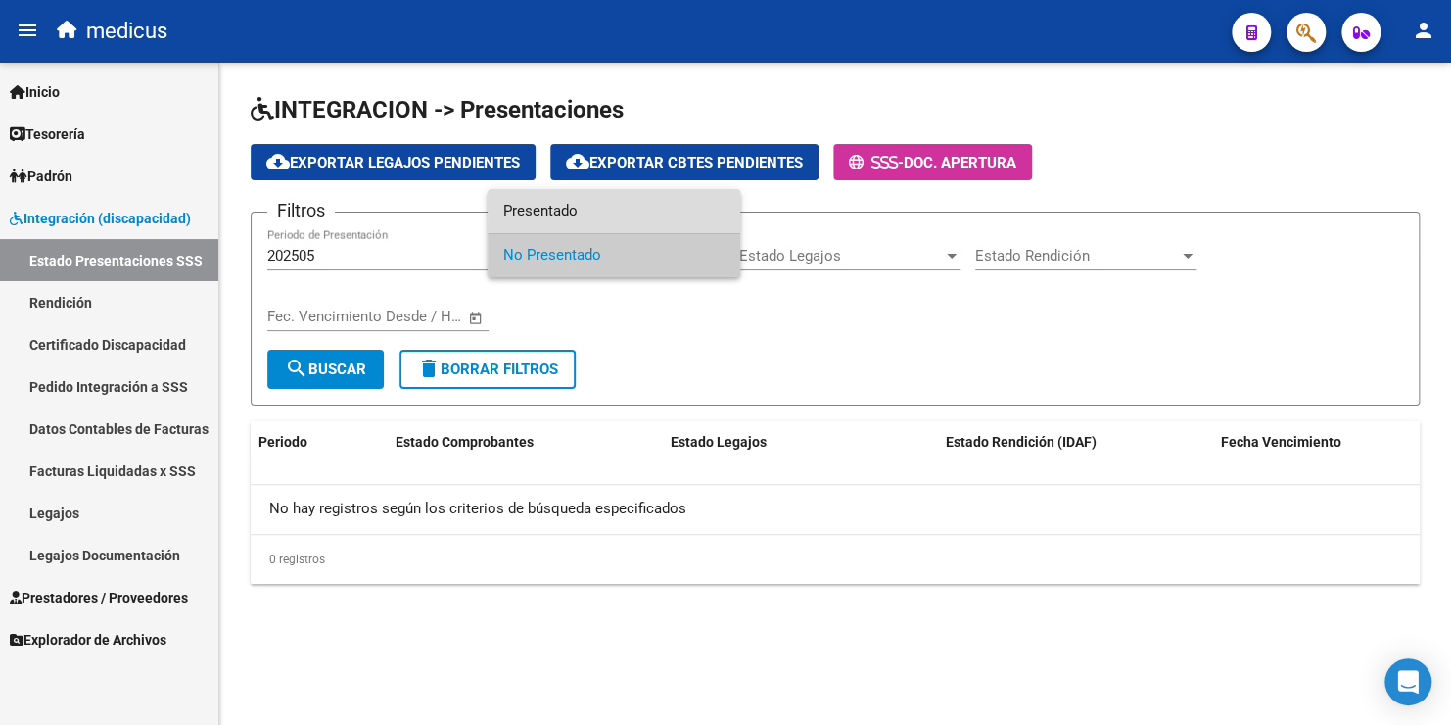
click at [558, 215] on span "Presentado" at bounding box center [613, 211] width 221 height 44
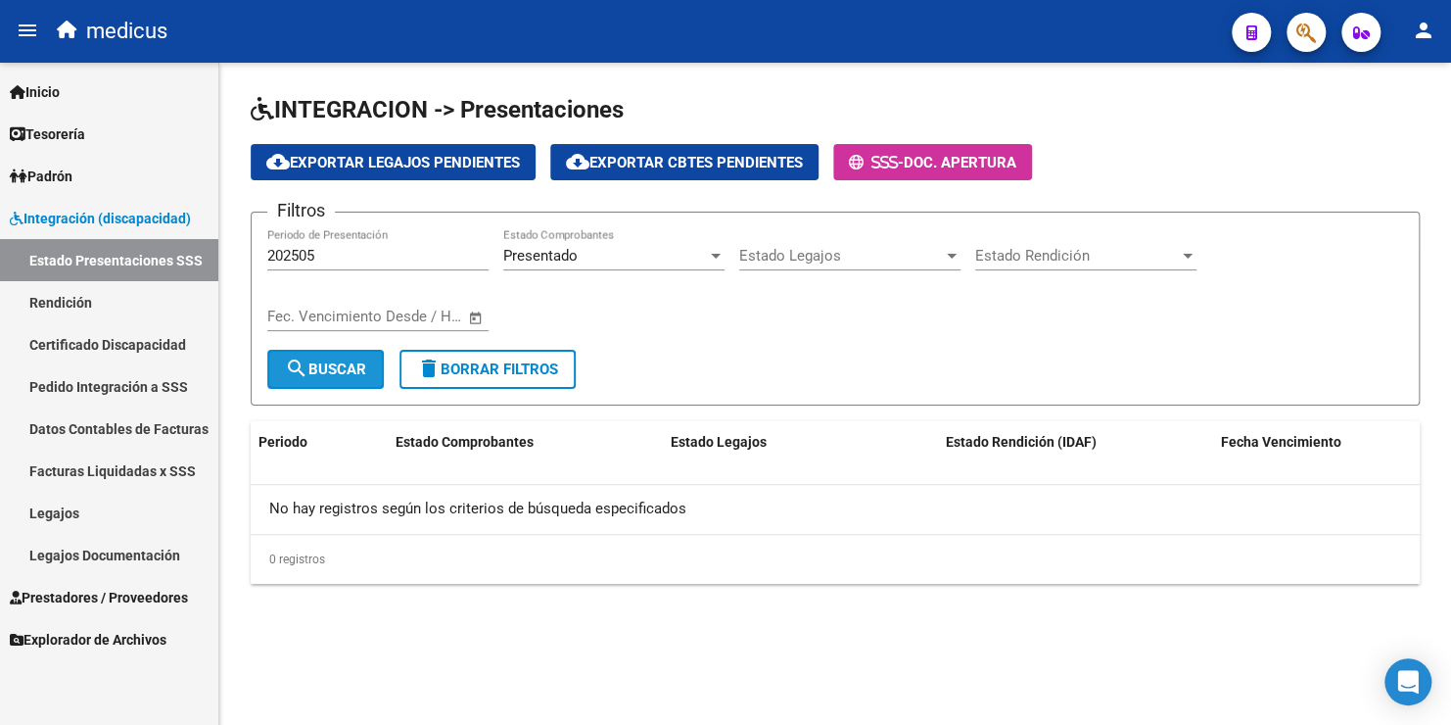
click at [318, 378] on button "search Buscar" at bounding box center [325, 369] width 117 height 39
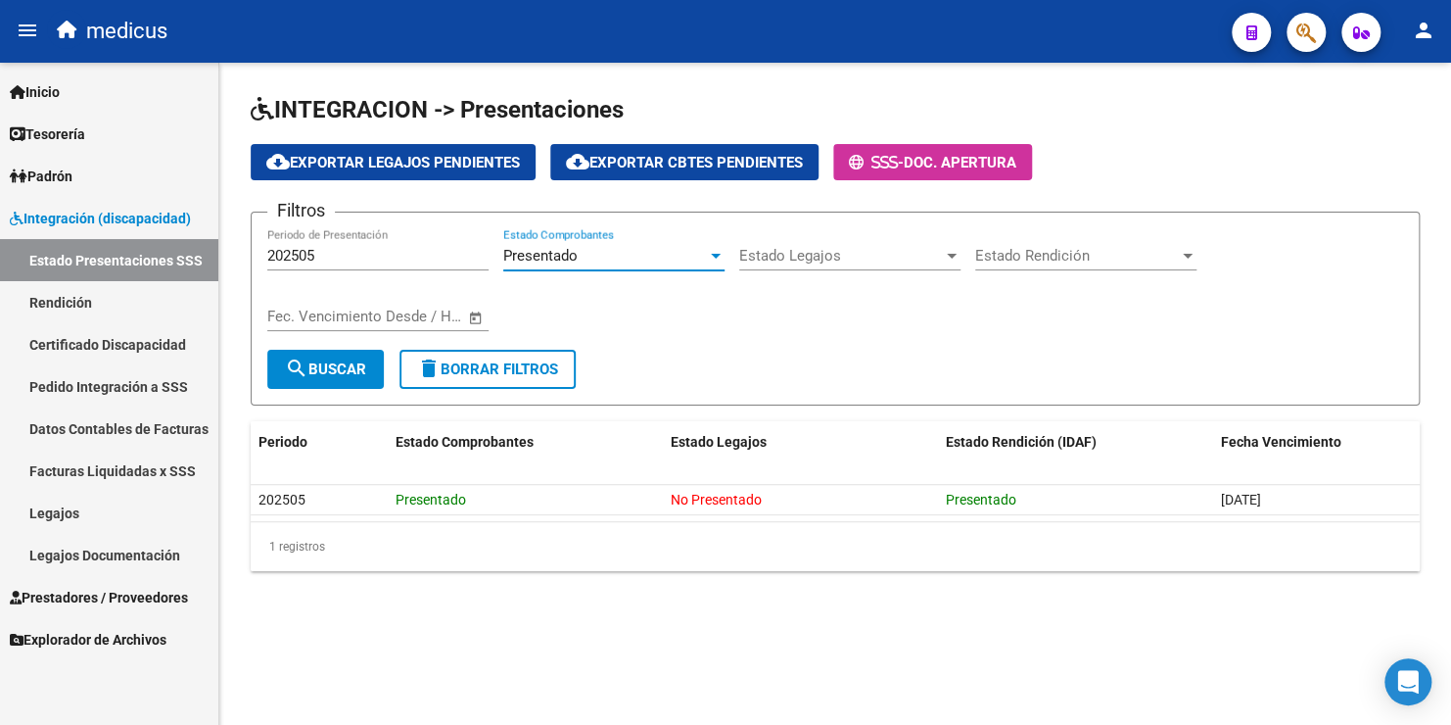
click at [568, 255] on span "Presentado" at bounding box center [540, 256] width 74 height 18
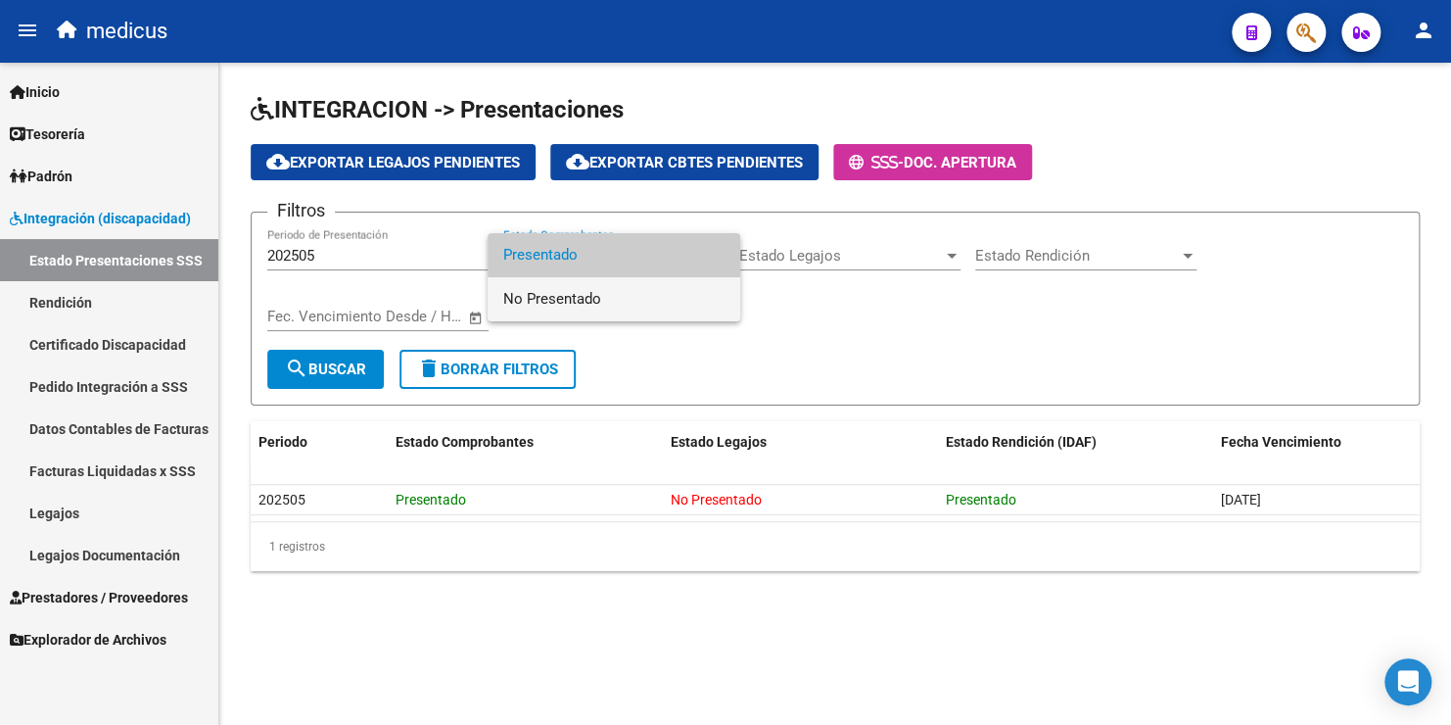
click at [564, 300] on span "No Presentado" at bounding box center [613, 299] width 221 height 44
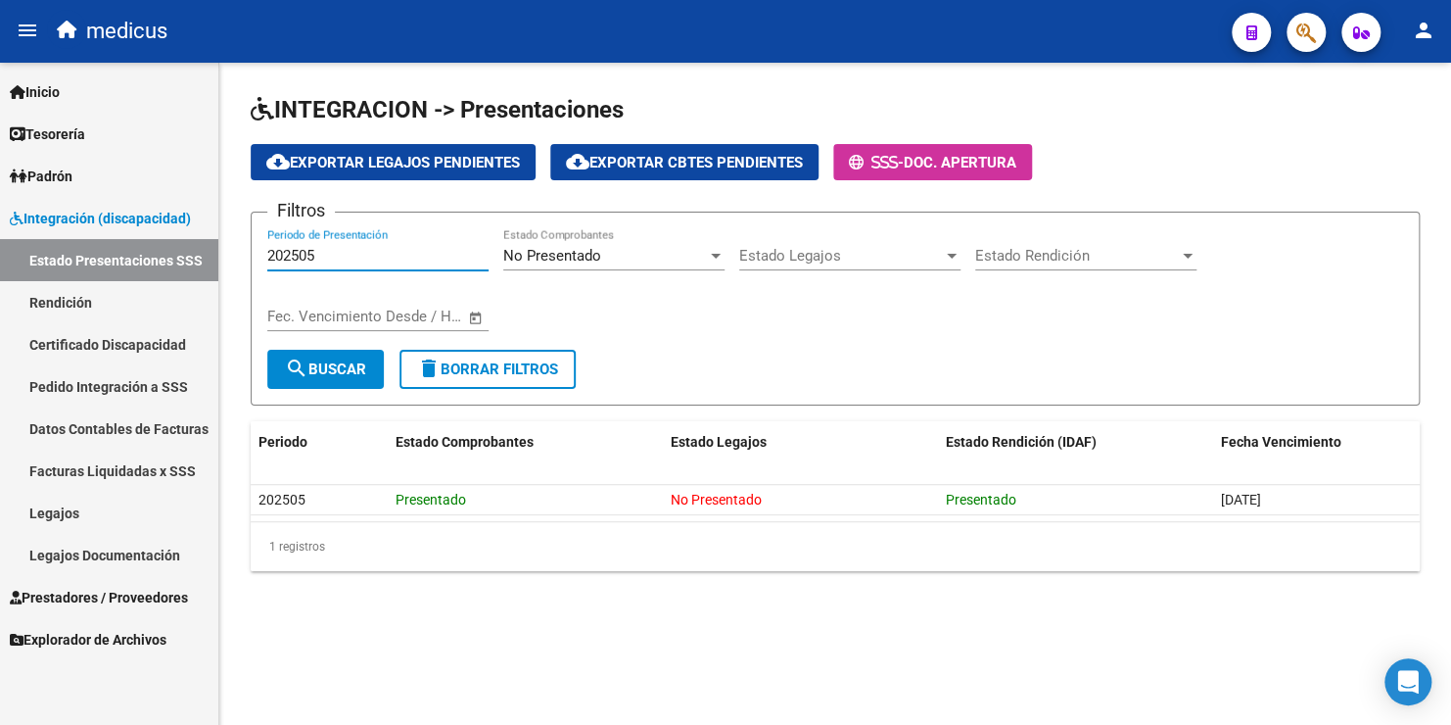
click at [341, 254] on input "202505" at bounding box center [377, 256] width 221 height 18
click at [343, 366] on span "search Buscar" at bounding box center [325, 369] width 81 height 18
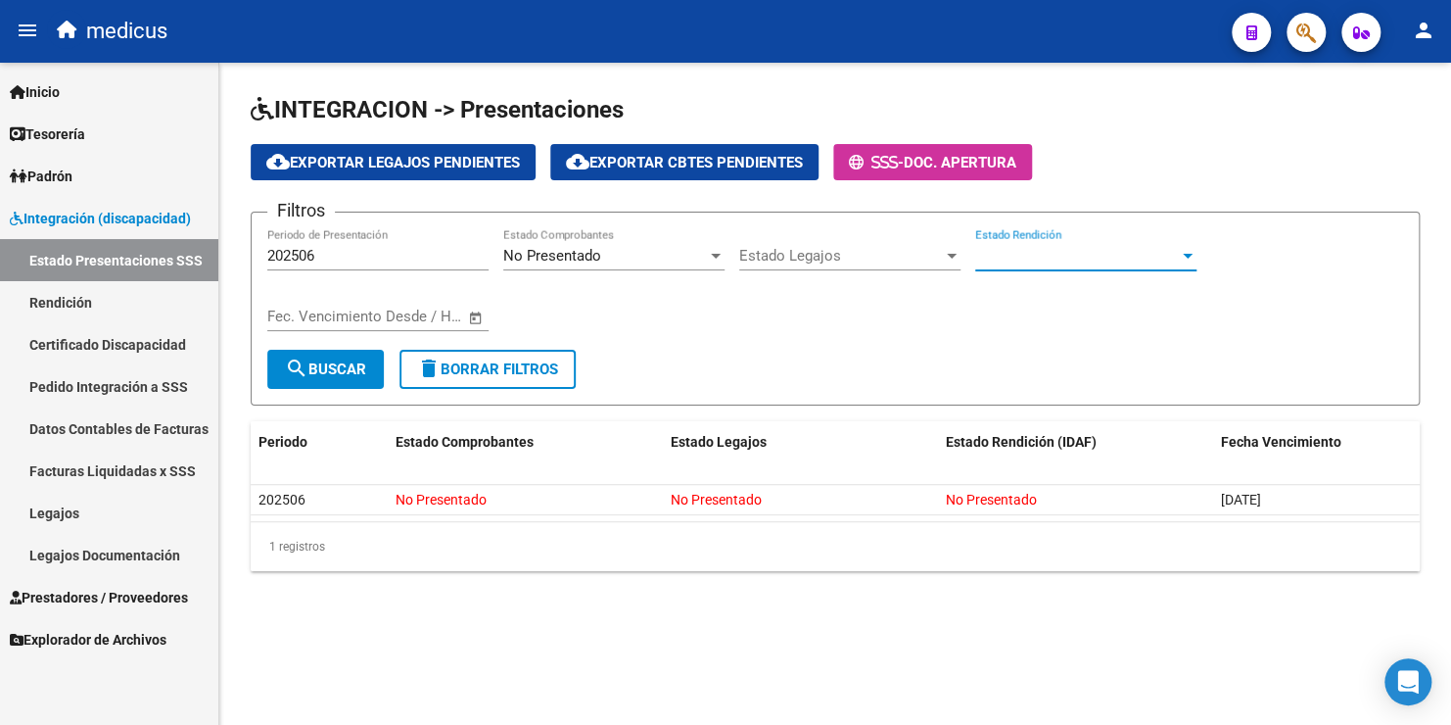
click at [1189, 255] on div at bounding box center [1188, 256] width 10 height 5
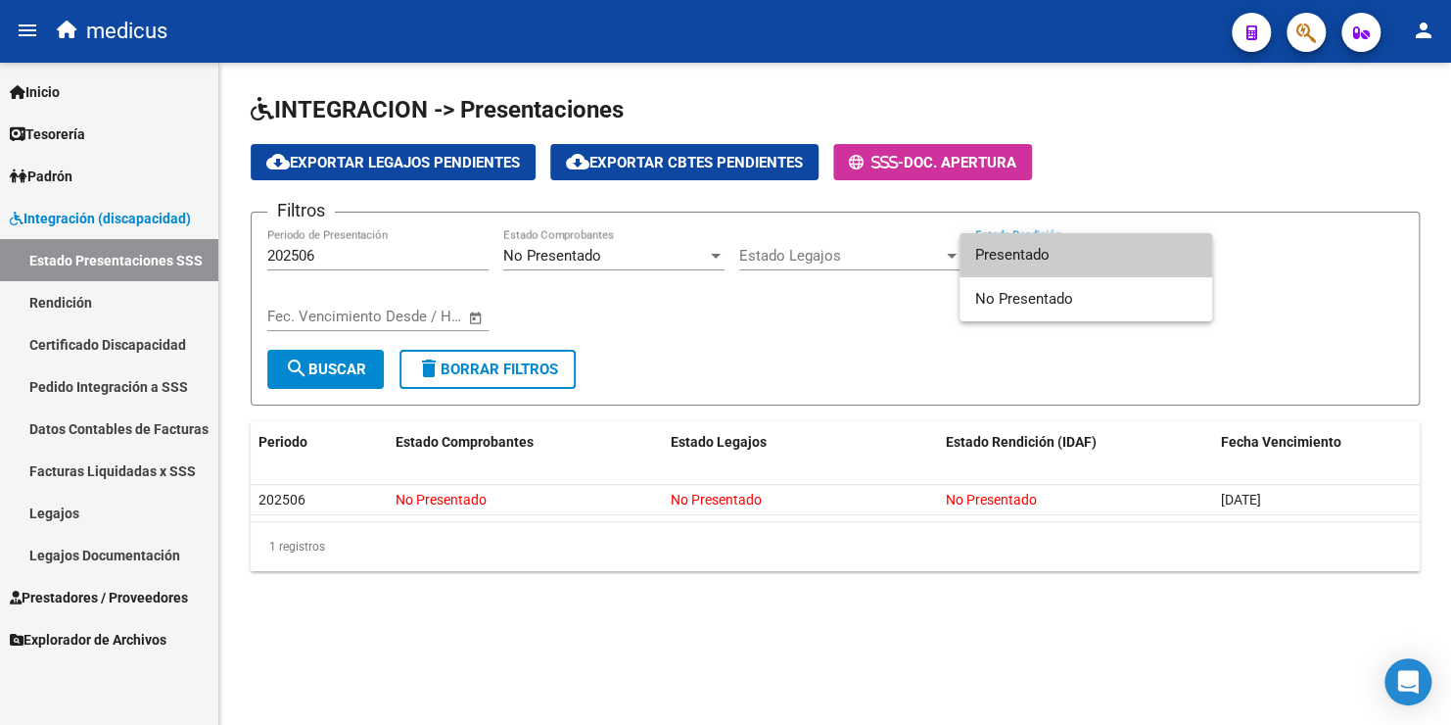
click at [1303, 241] on div at bounding box center [725, 362] width 1451 height 725
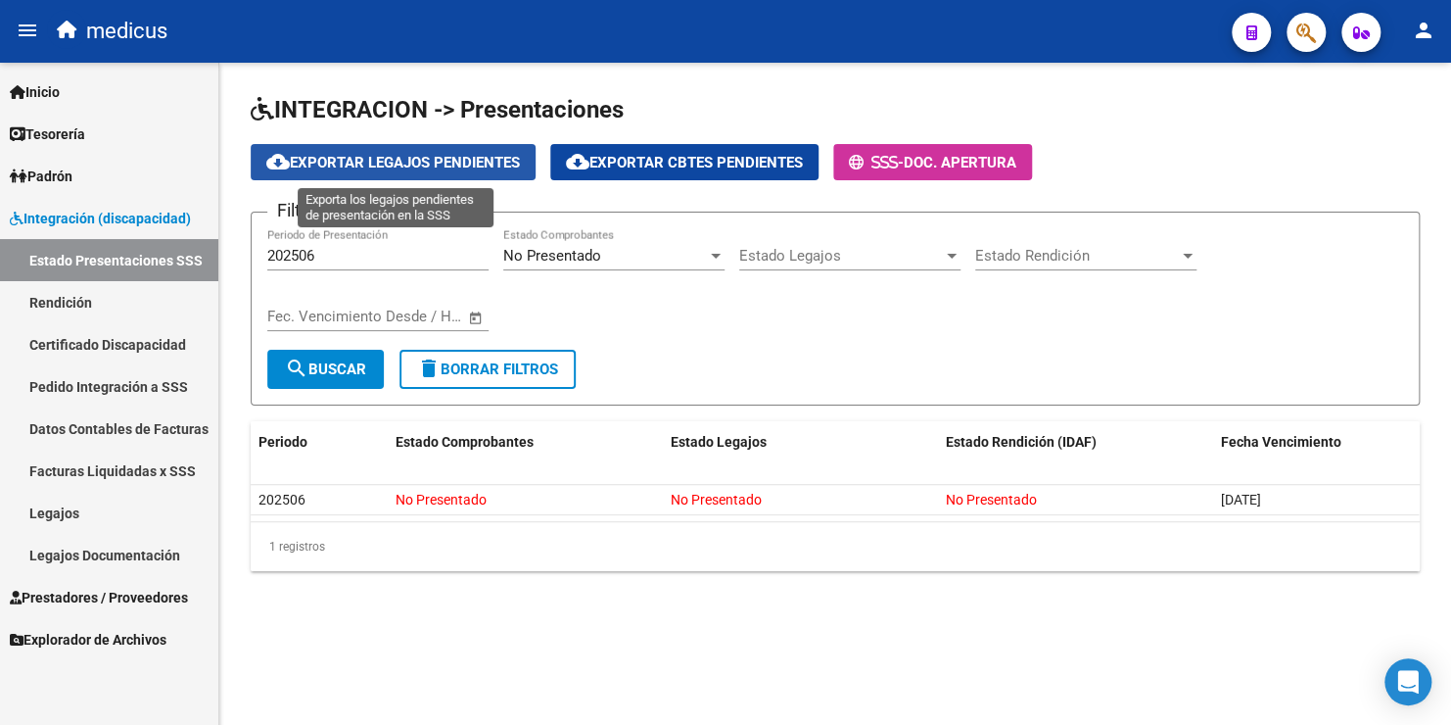
click at [369, 165] on span "cloud_download Exportar Legajos Pendientes" at bounding box center [393, 163] width 254 height 18
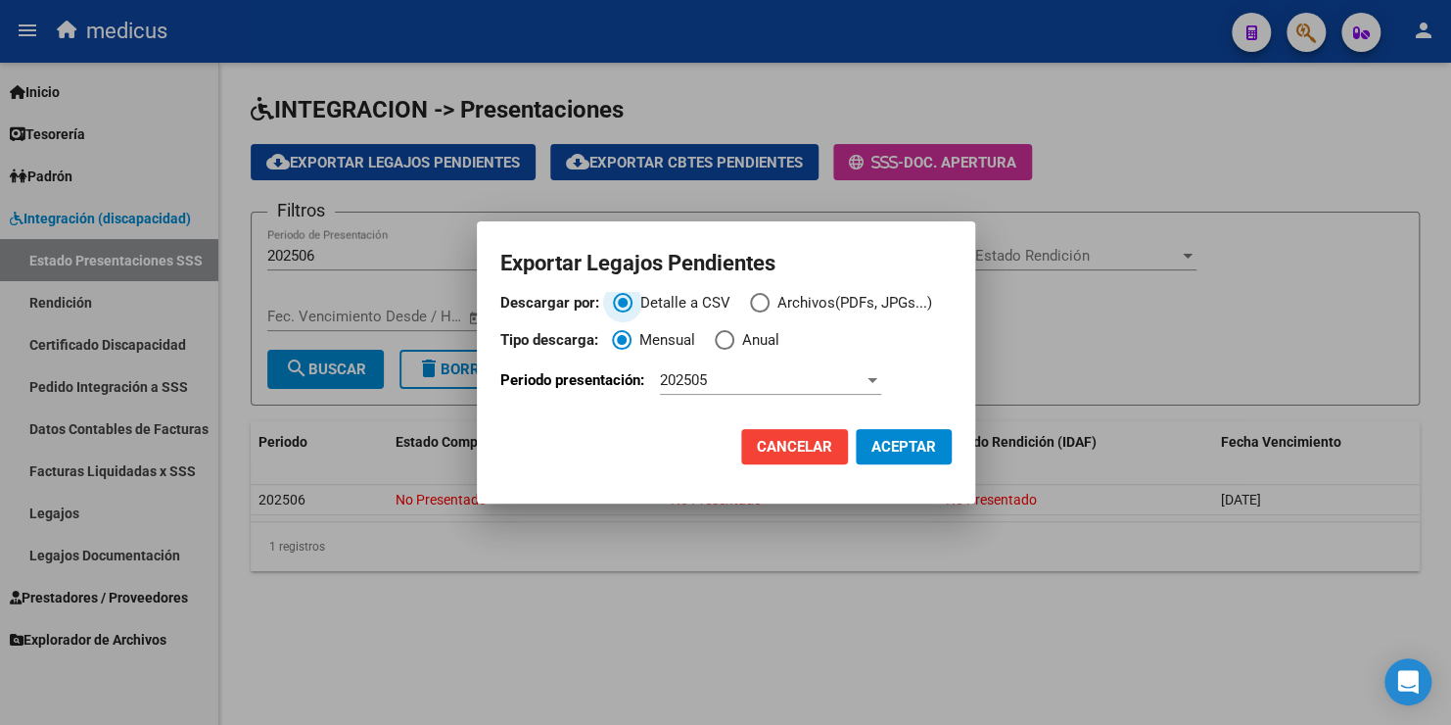
click at [830, 302] on span "Archivos(PDFs, JPGs...)" at bounding box center [851, 303] width 163 height 23
click at [770, 302] on input "Archivos(PDFs, JPGs...)" at bounding box center [760, 303] width 20 height 20
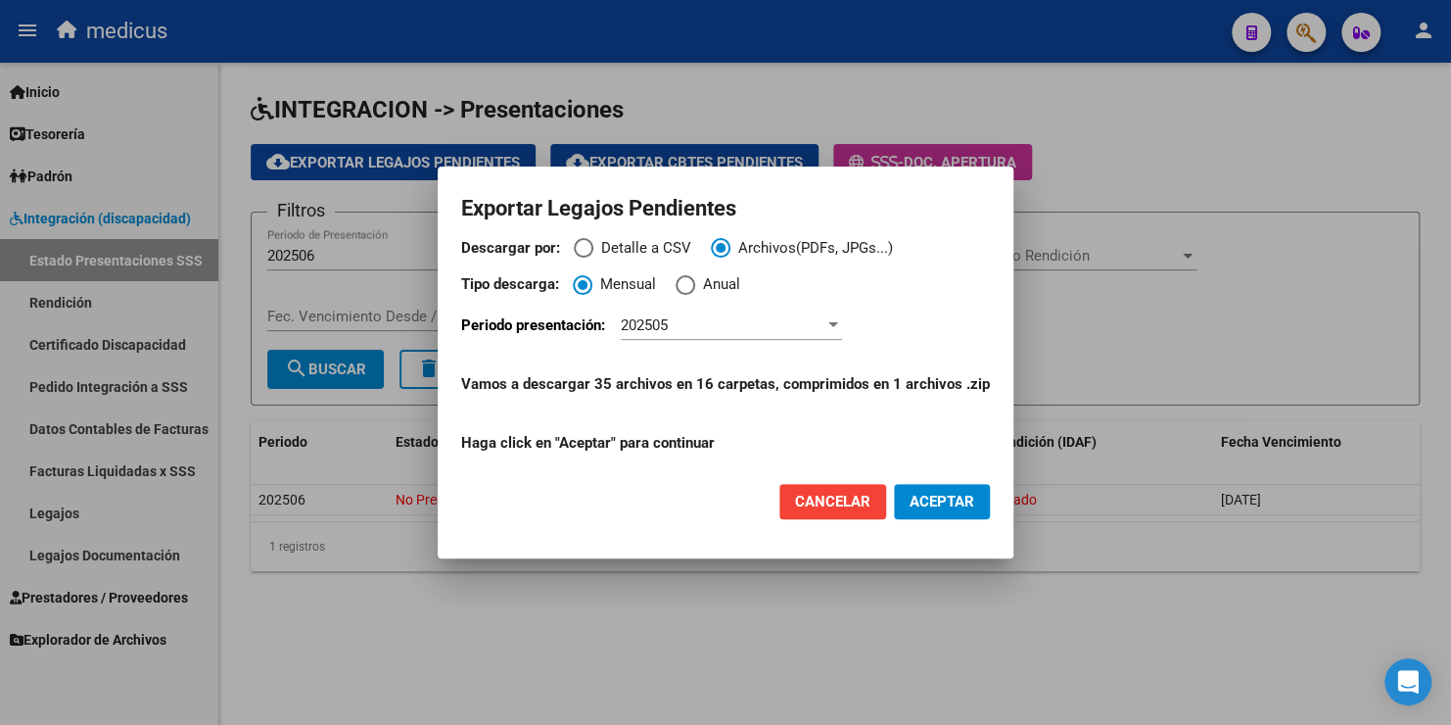
click at [837, 322] on div at bounding box center [833, 324] width 10 height 5
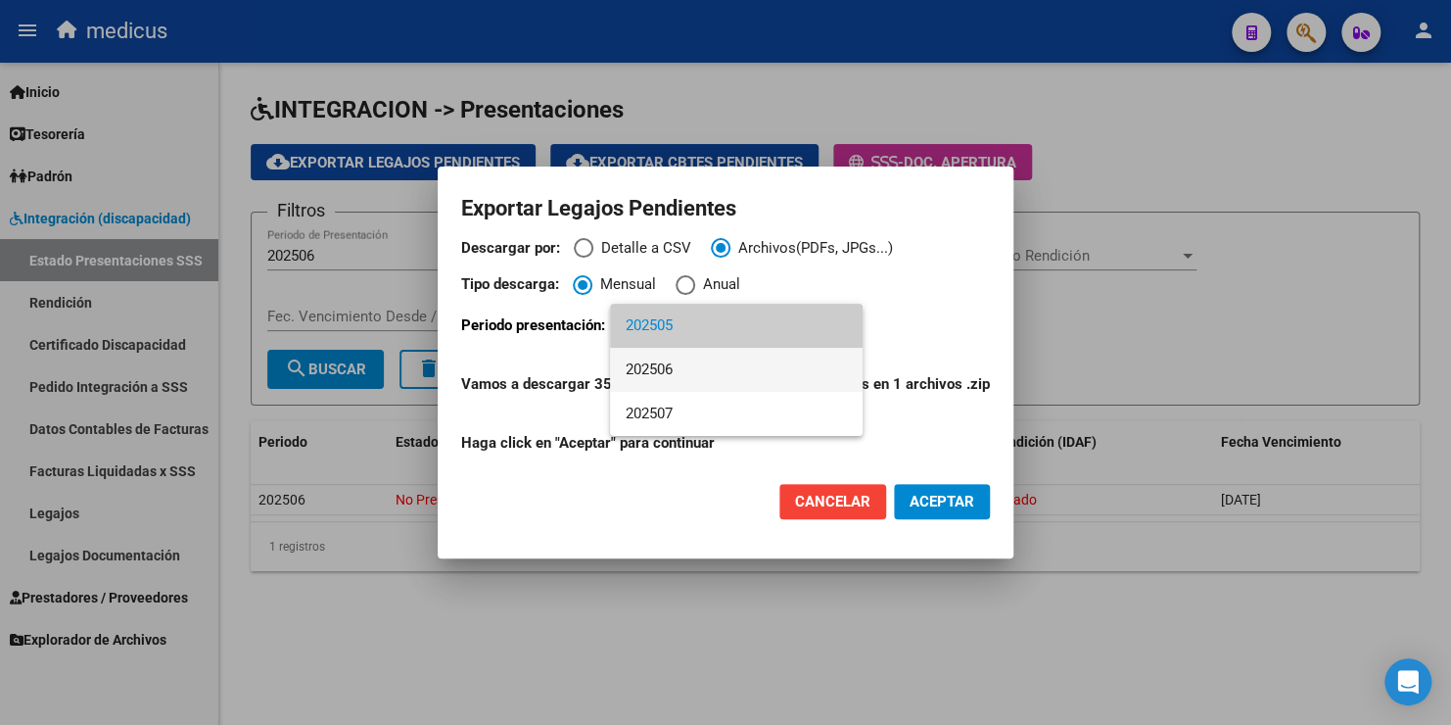
click at [726, 373] on span "202506" at bounding box center [736, 370] width 221 height 44
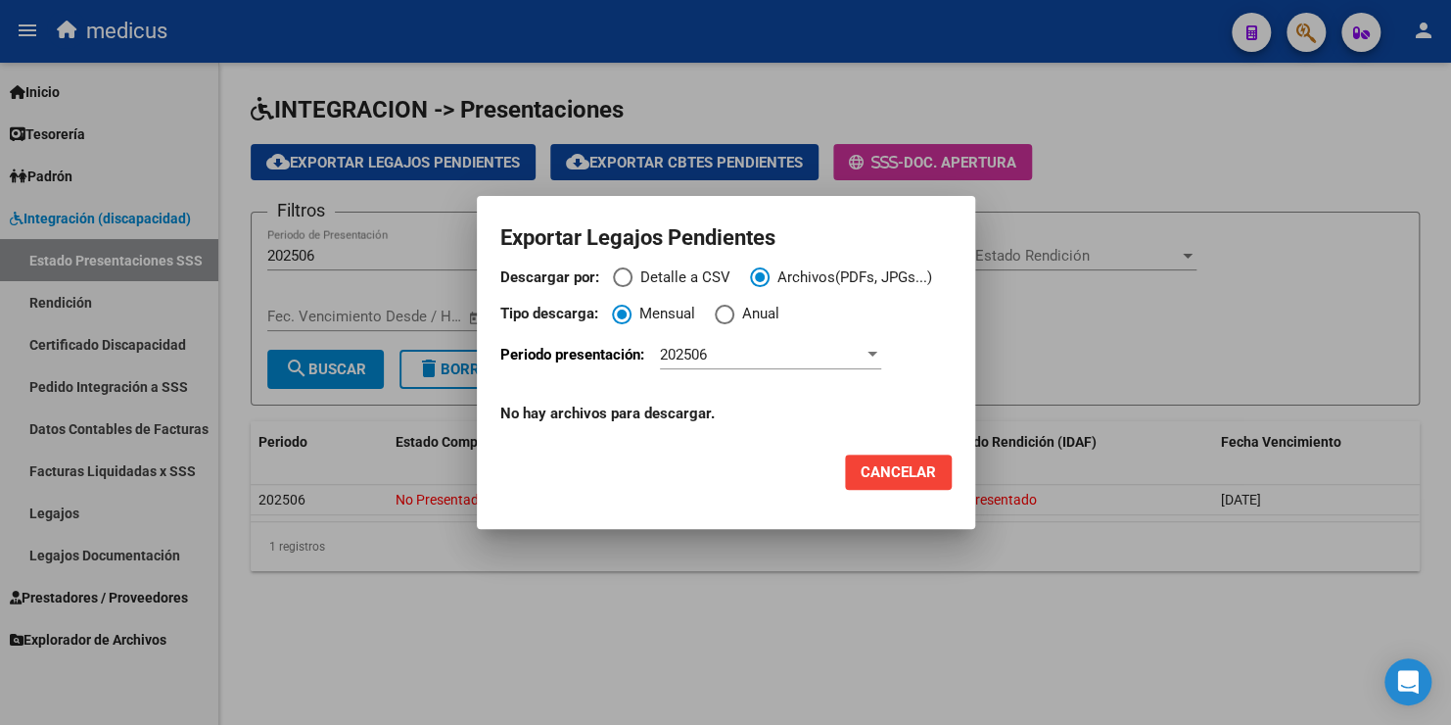
click at [870, 354] on div at bounding box center [873, 354] width 10 height 5
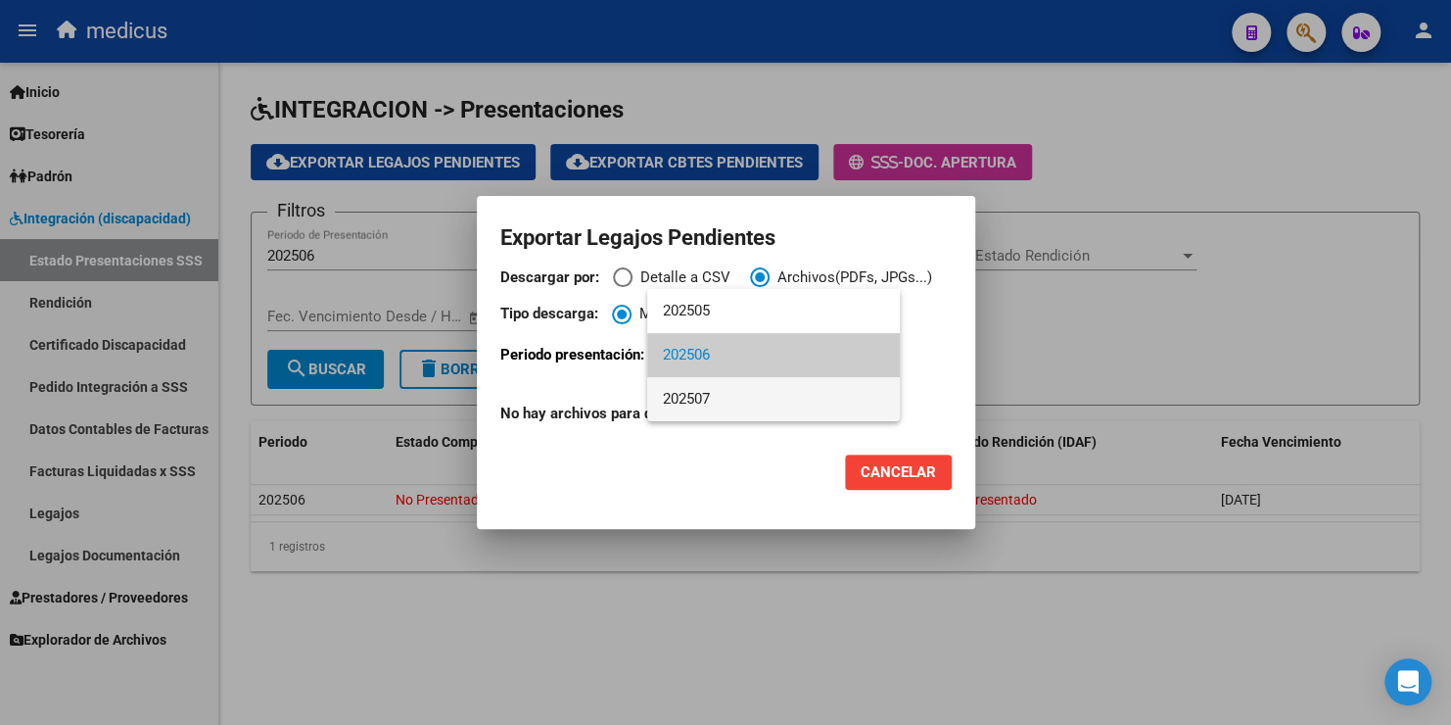
click at [757, 396] on span "202507" at bounding box center [773, 399] width 221 height 44
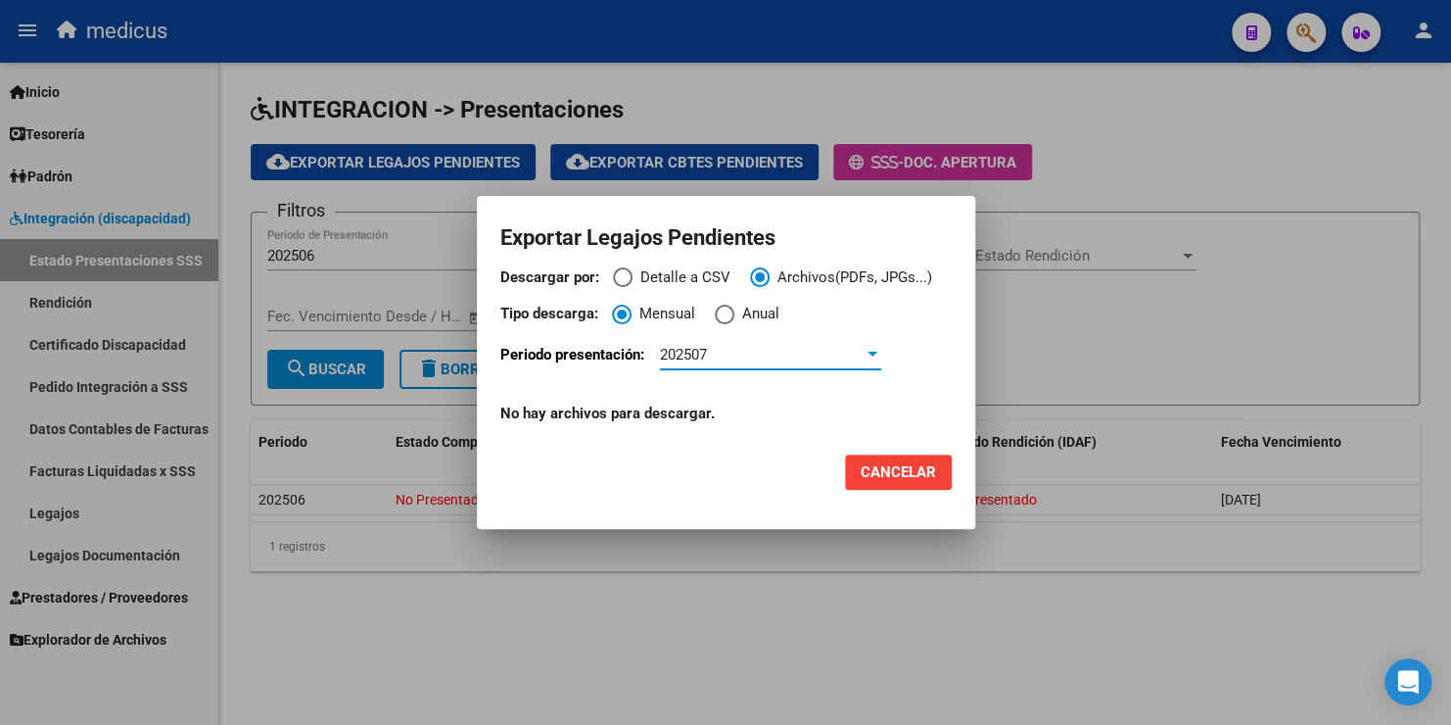
click at [758, 353] on div "202507" at bounding box center [762, 355] width 204 height 18
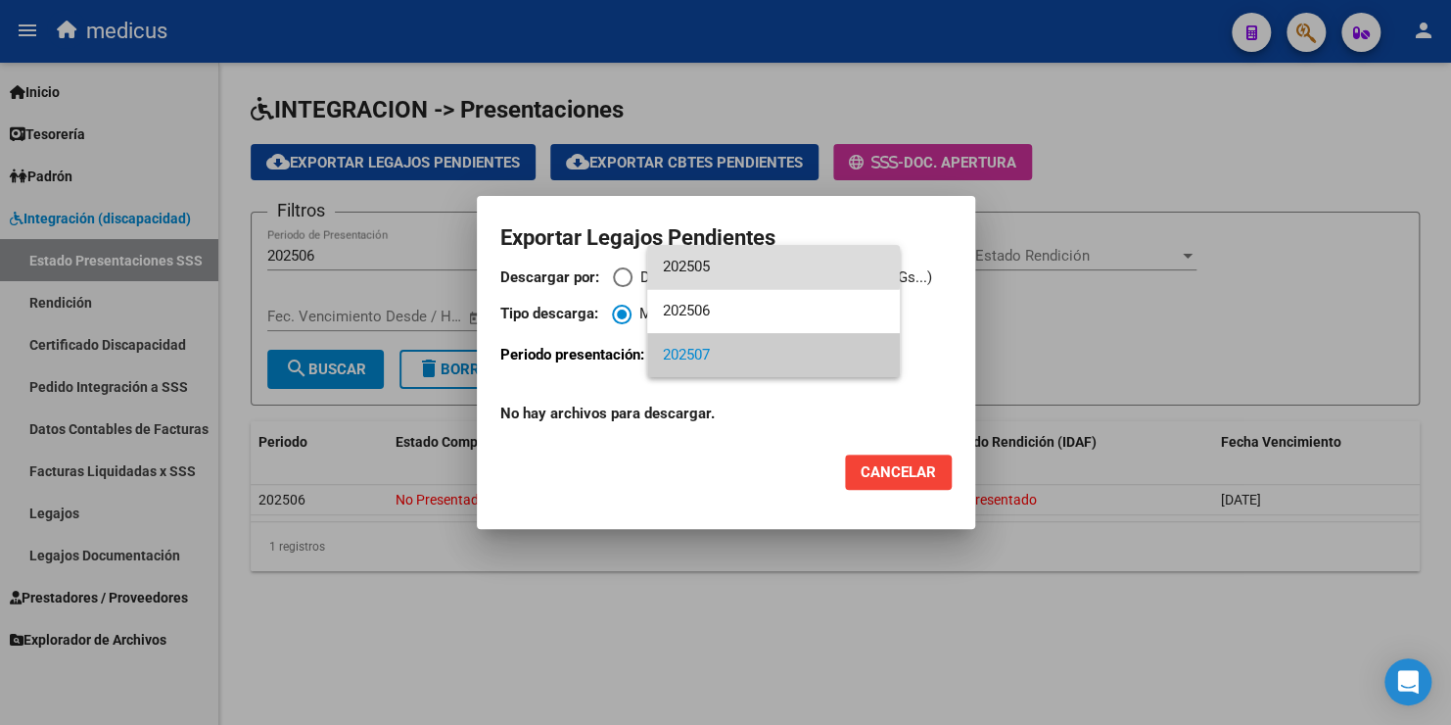
click at [733, 262] on span "202505" at bounding box center [773, 267] width 221 height 44
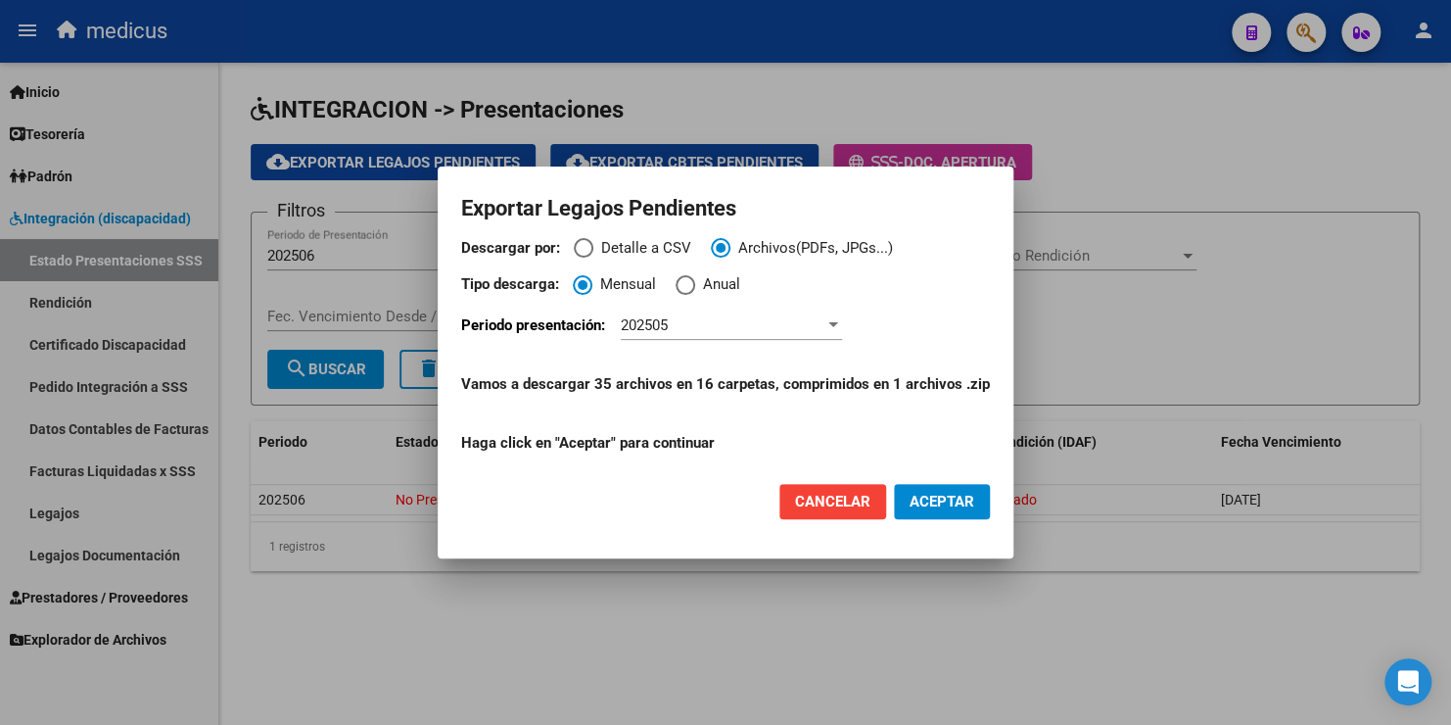
click at [927, 494] on span "ACEPTAR" at bounding box center [942, 502] width 65 height 18
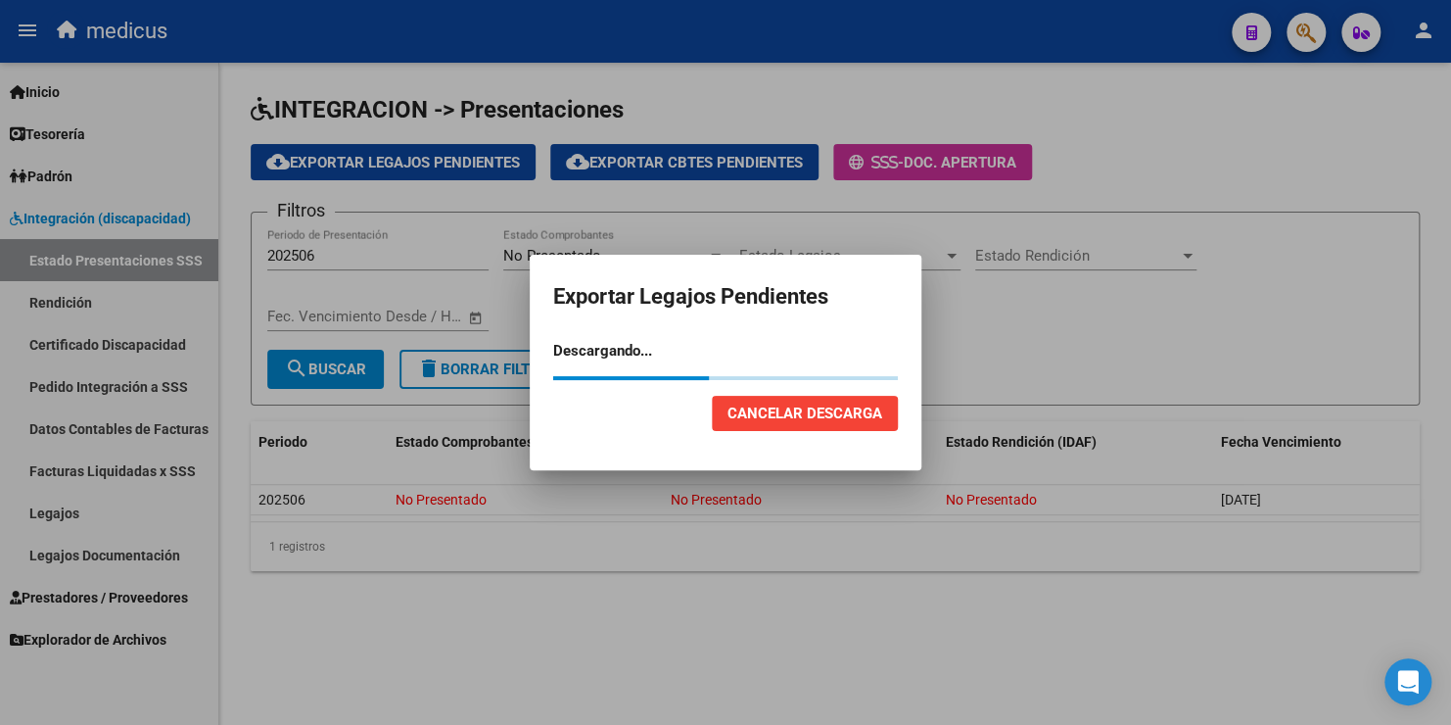
click at [832, 423] on button "Cancelar Descarga" at bounding box center [805, 413] width 186 height 35
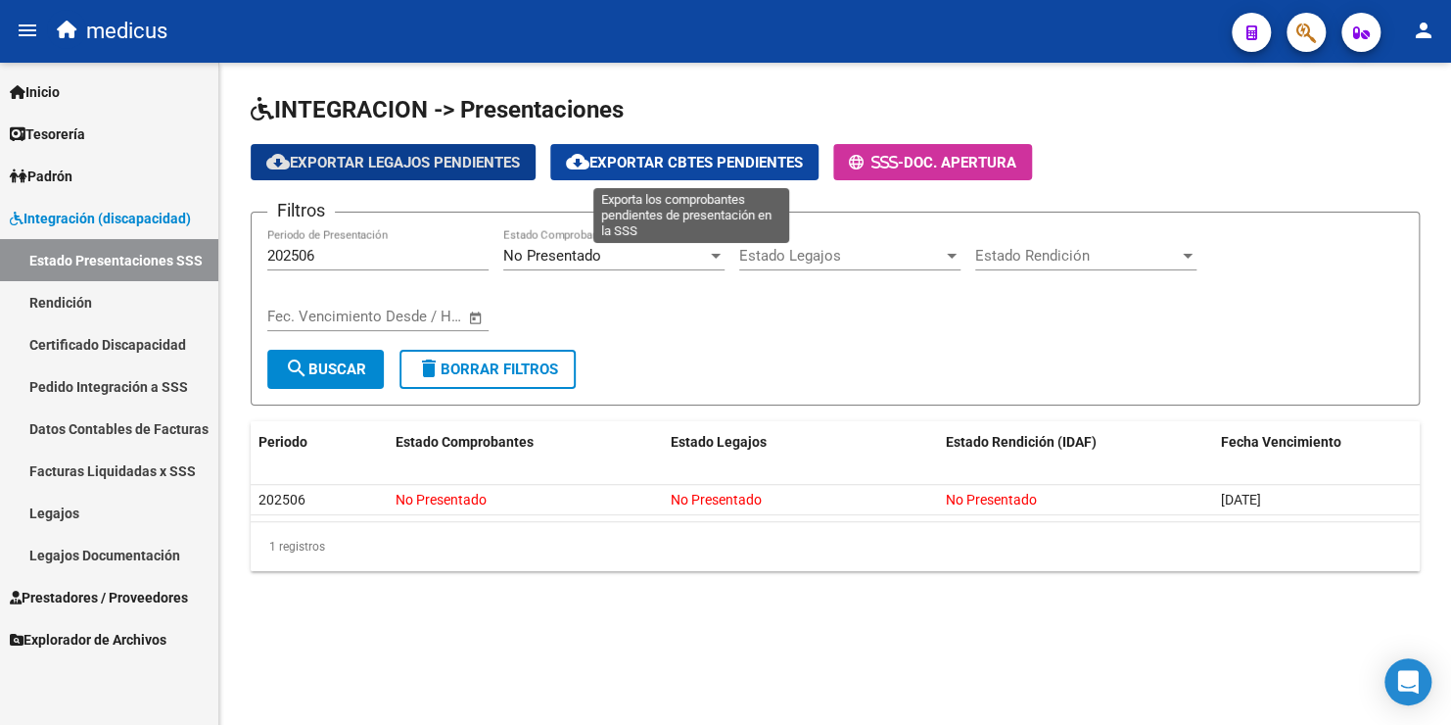
click at [679, 167] on span "cloud_download Exportar Cbtes Pendientes" at bounding box center [684, 163] width 237 height 18
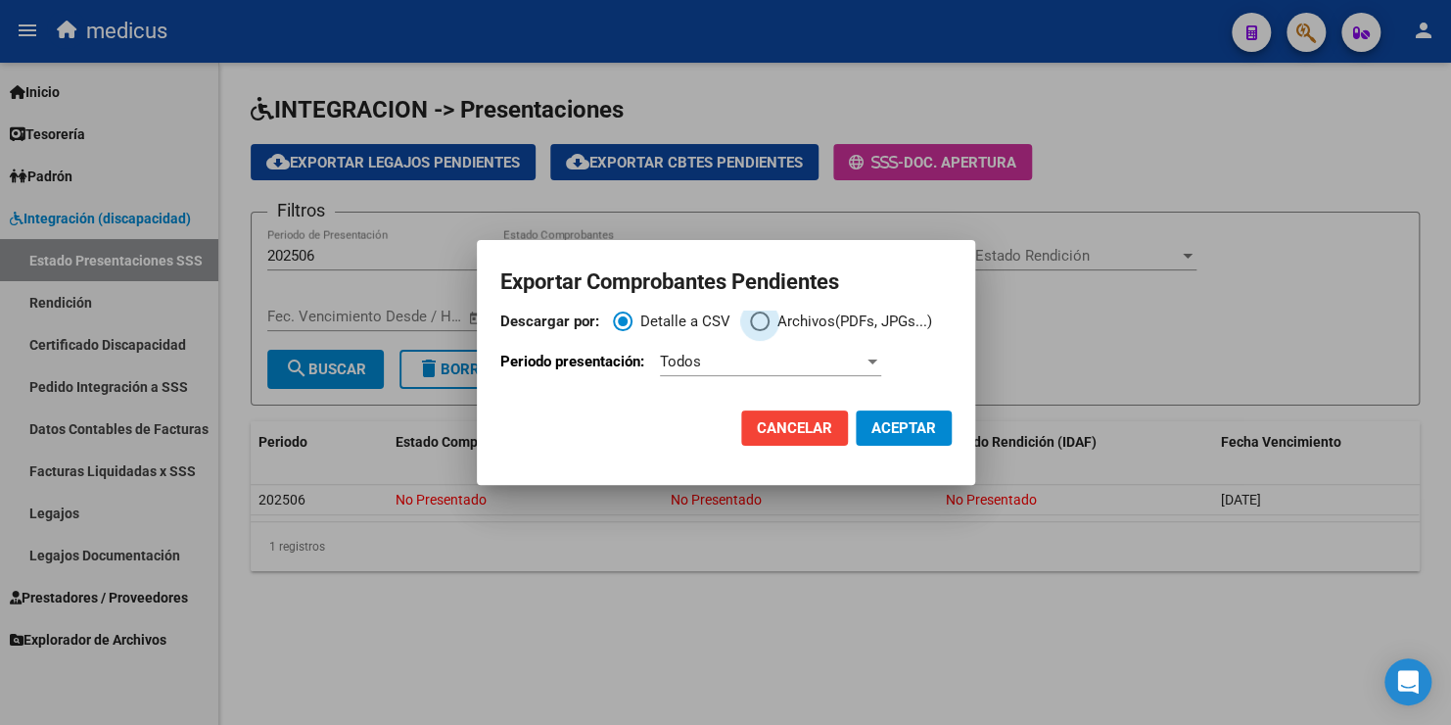
click at [766, 323] on span "Descargar por:" at bounding box center [760, 321] width 20 height 20
click at [766, 323] on input "Archivos(PDFs, JPGs...)" at bounding box center [760, 321] width 20 height 20
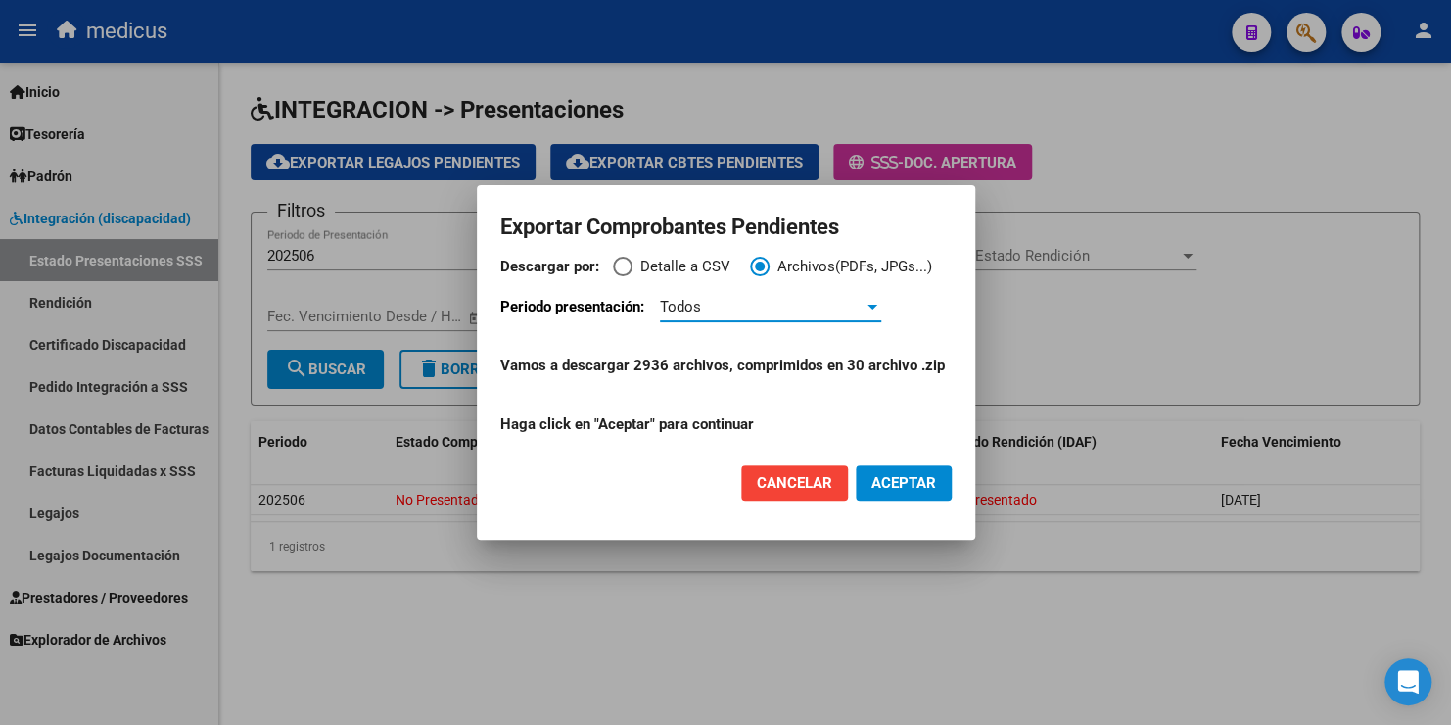
click at [723, 309] on div "Todos" at bounding box center [762, 307] width 204 height 18
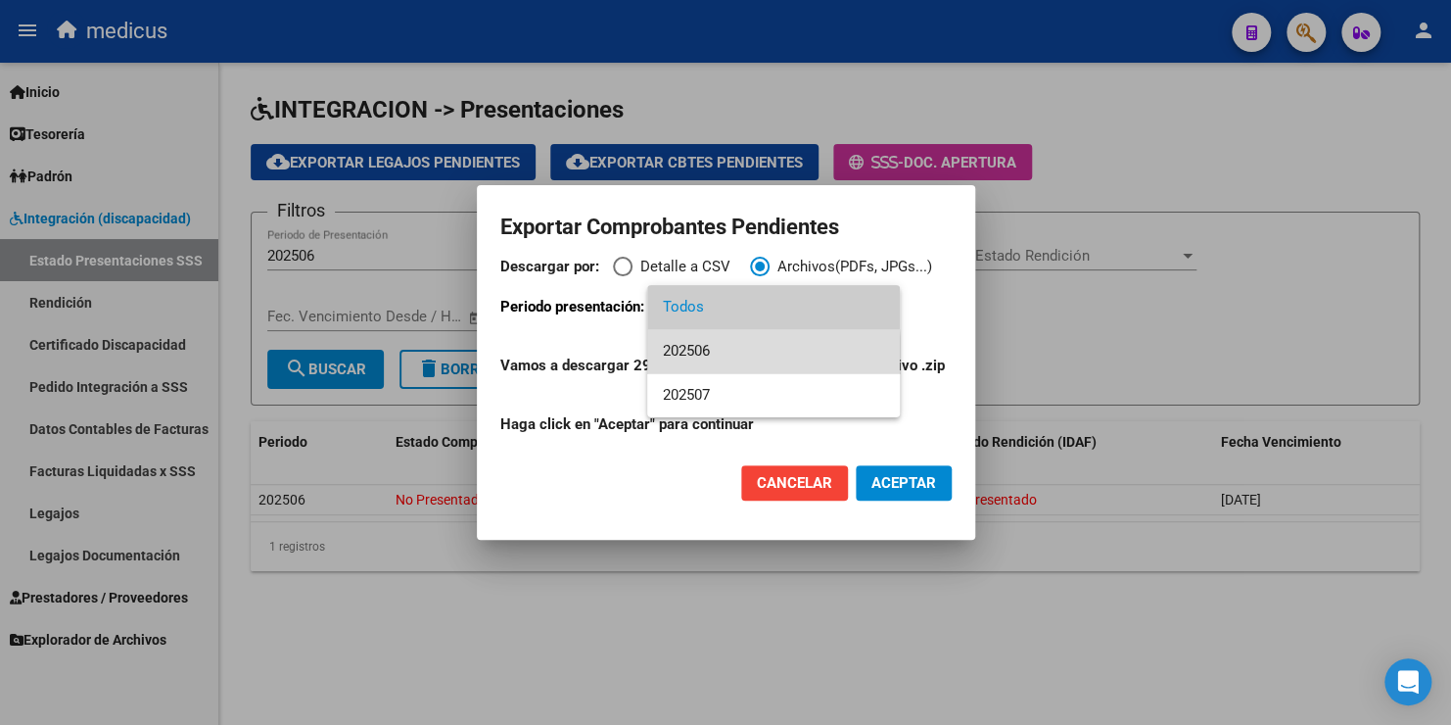
click at [718, 356] on span "202506" at bounding box center [773, 351] width 221 height 44
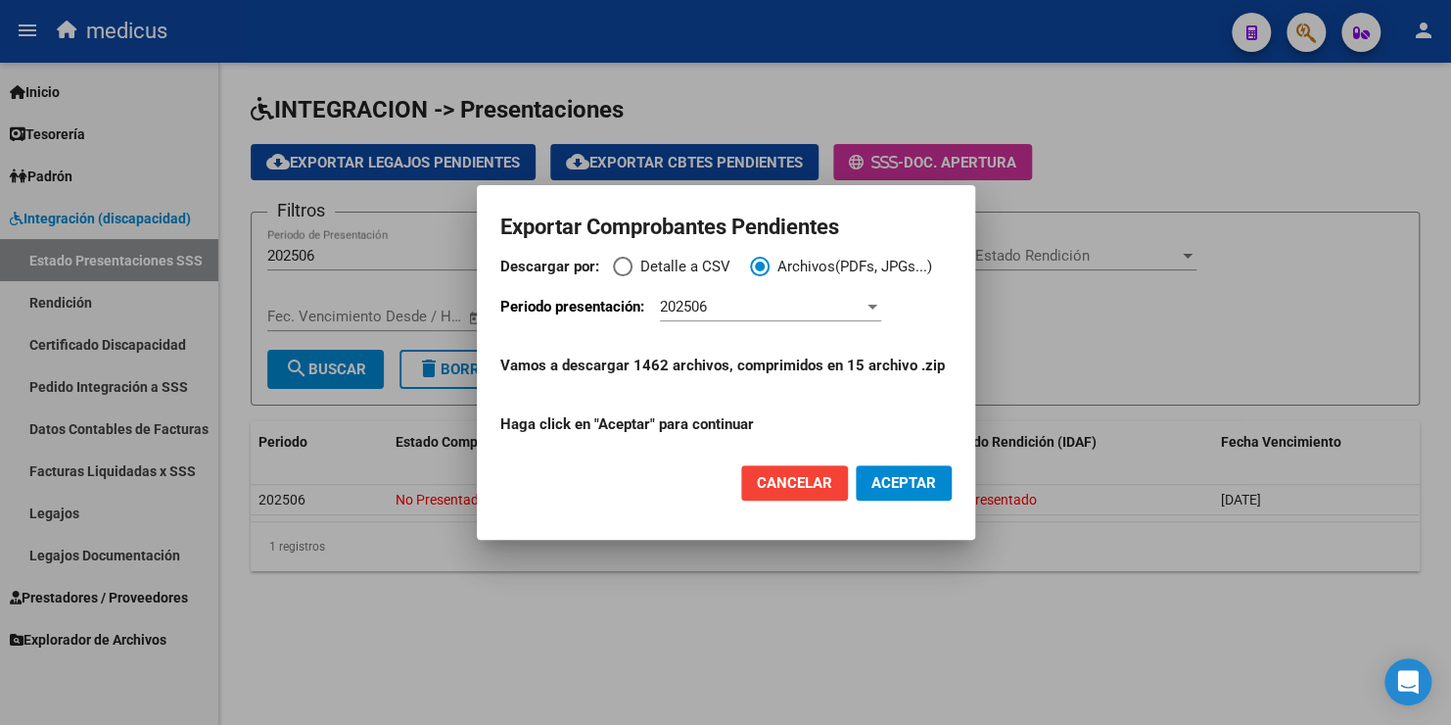
click at [918, 483] on span "ACEPTAR" at bounding box center [903, 483] width 65 height 18
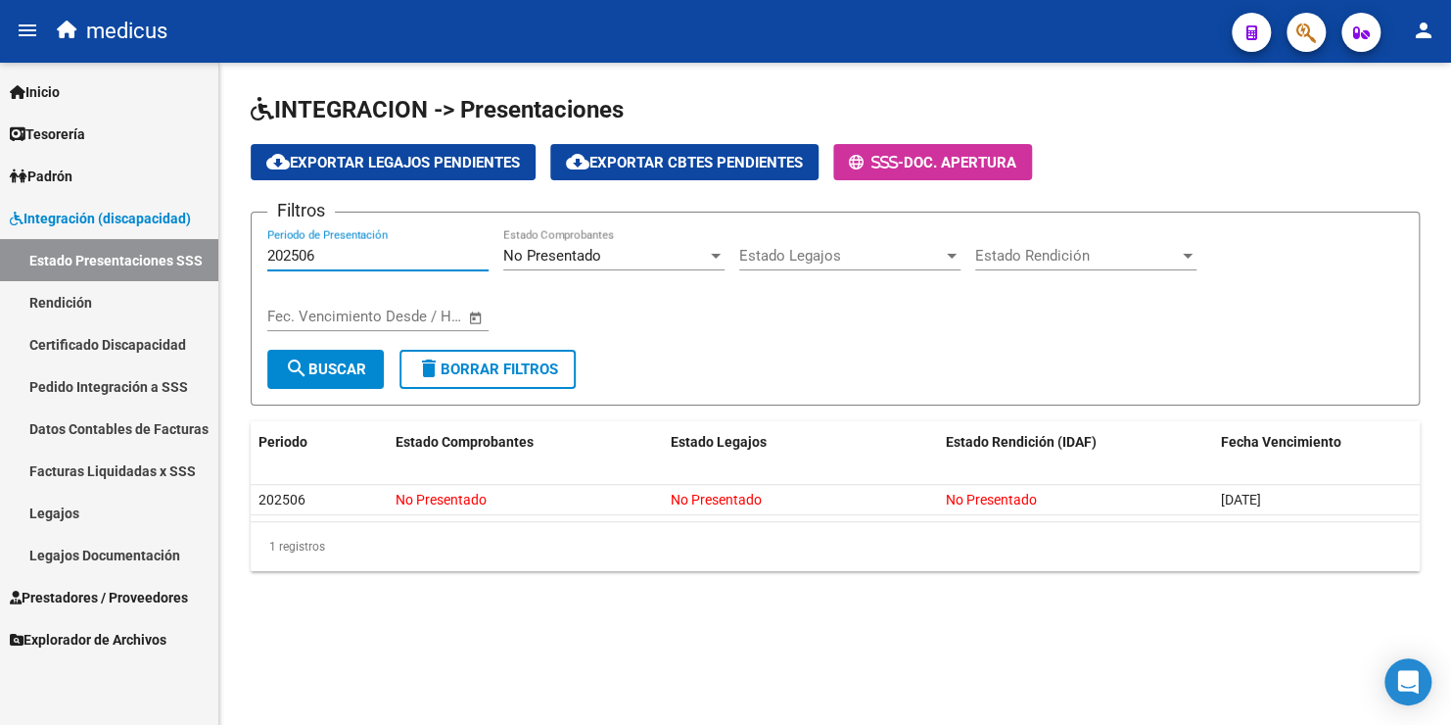
click at [324, 259] on input "202506" at bounding box center [377, 256] width 221 height 18
click at [425, 252] on input "202506" at bounding box center [377, 256] width 221 height 18
type input "202507"
click at [329, 374] on span "search Buscar" at bounding box center [325, 369] width 81 height 18
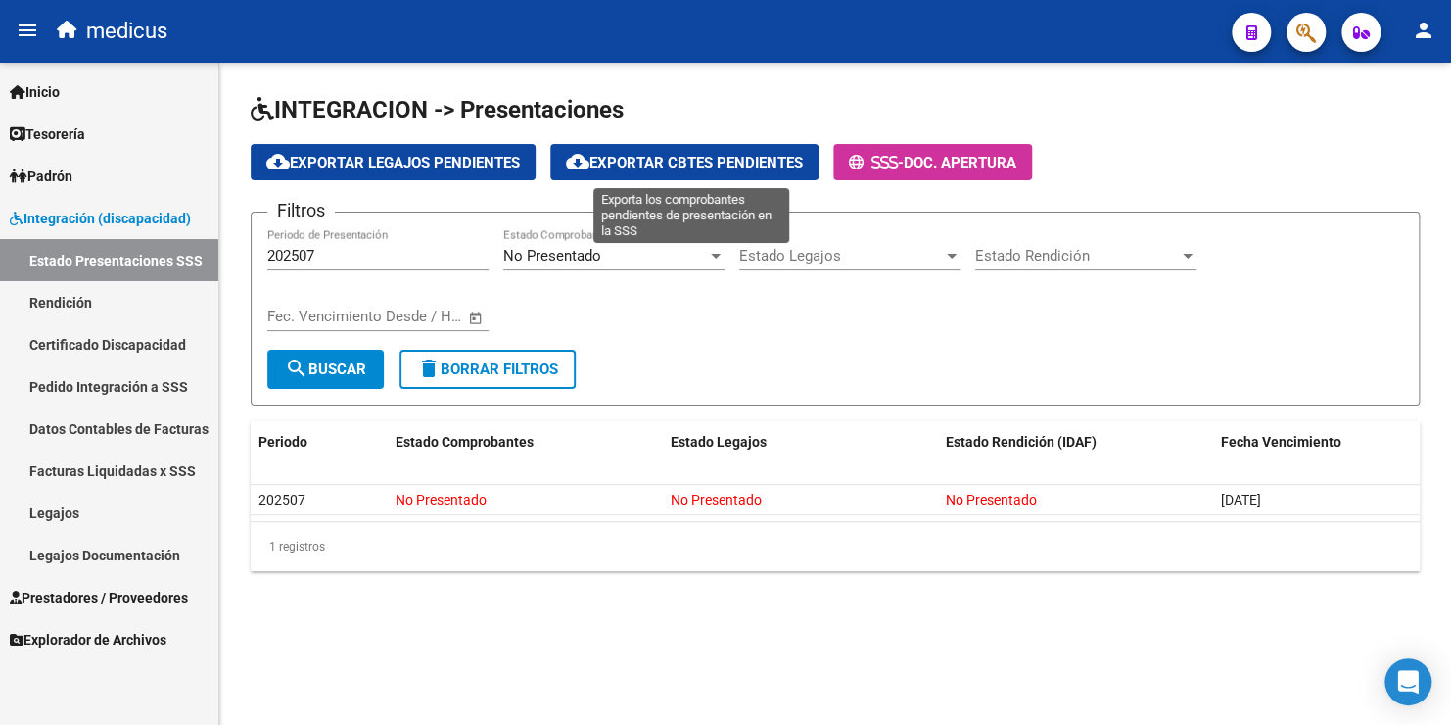
click at [726, 165] on span "cloud_download Exportar Cbtes Pendientes" at bounding box center [684, 163] width 237 height 18
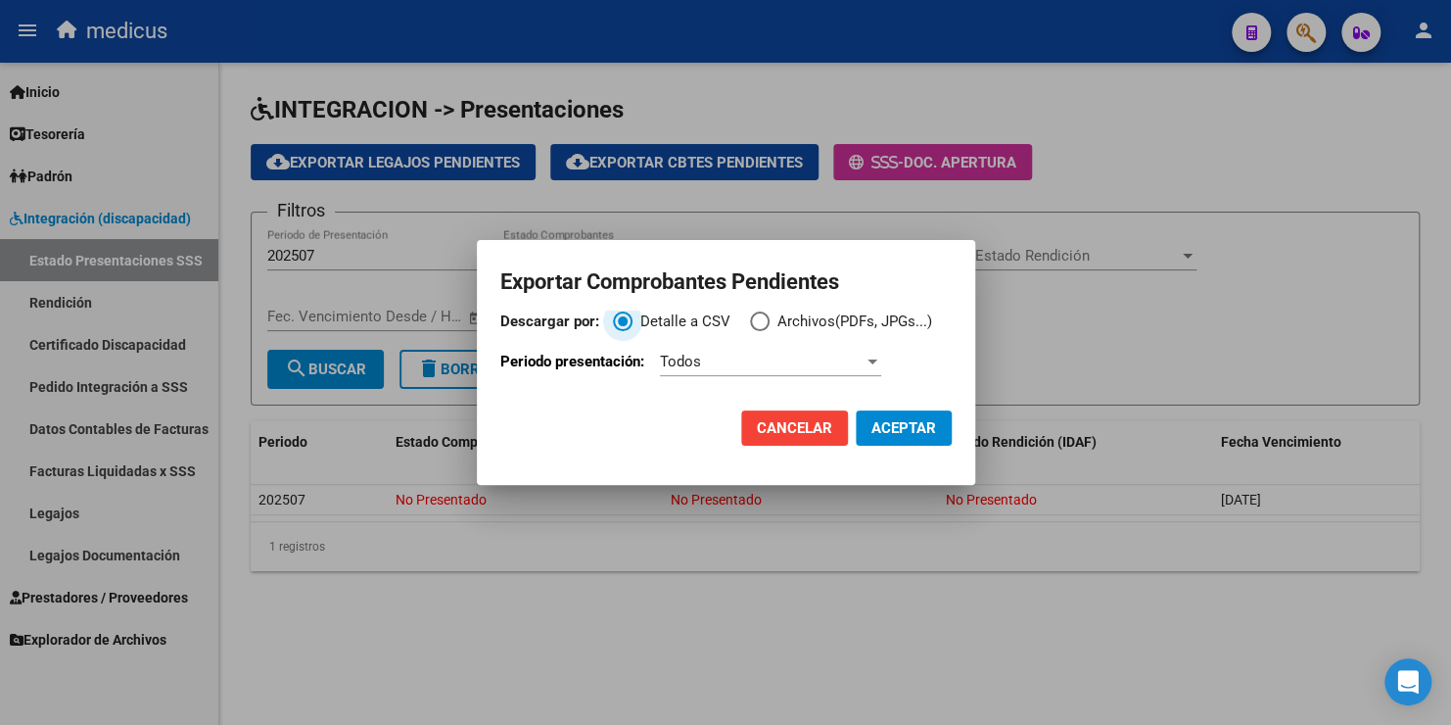
click at [765, 319] on span "Descargar por:" at bounding box center [760, 321] width 20 height 20
click at [765, 319] on input "Archivos(PDFs, JPGs...)" at bounding box center [760, 321] width 20 height 20
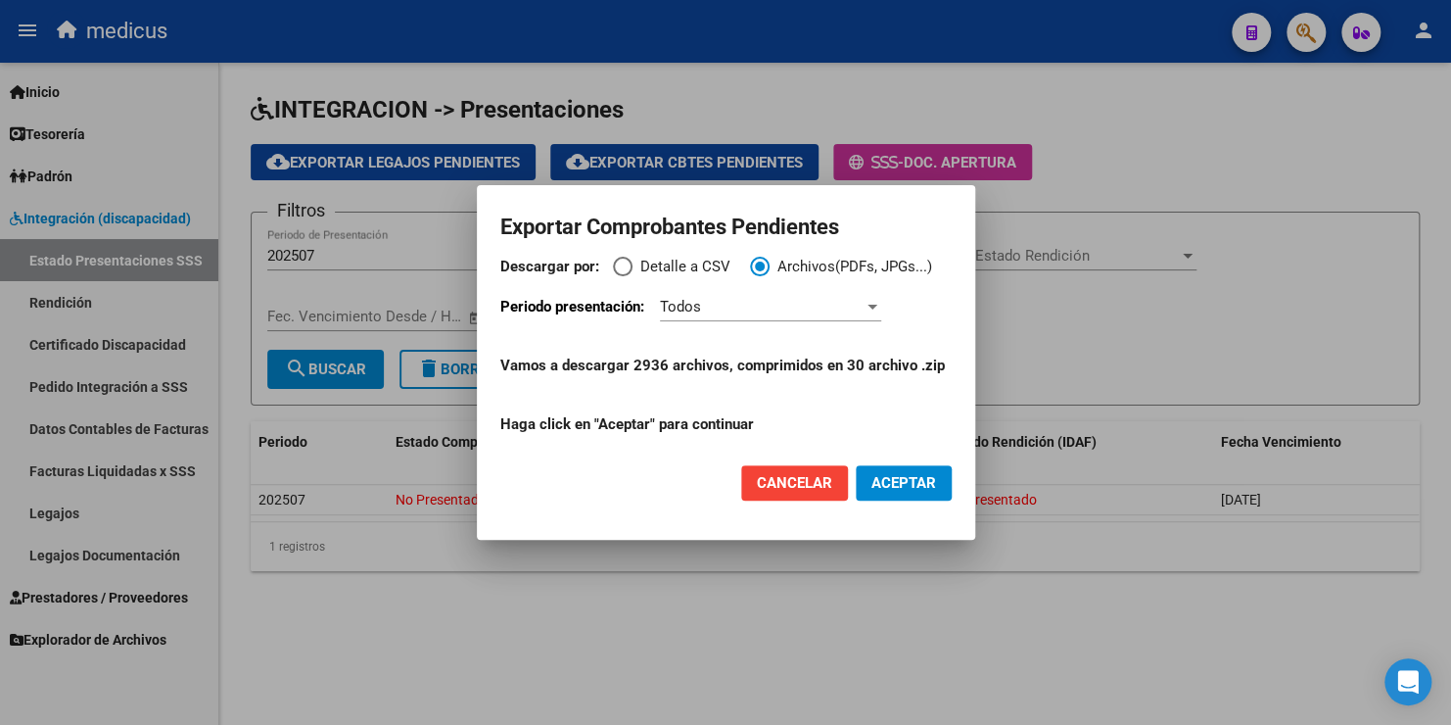
click at [810, 489] on span "Cancelar" at bounding box center [794, 483] width 75 height 18
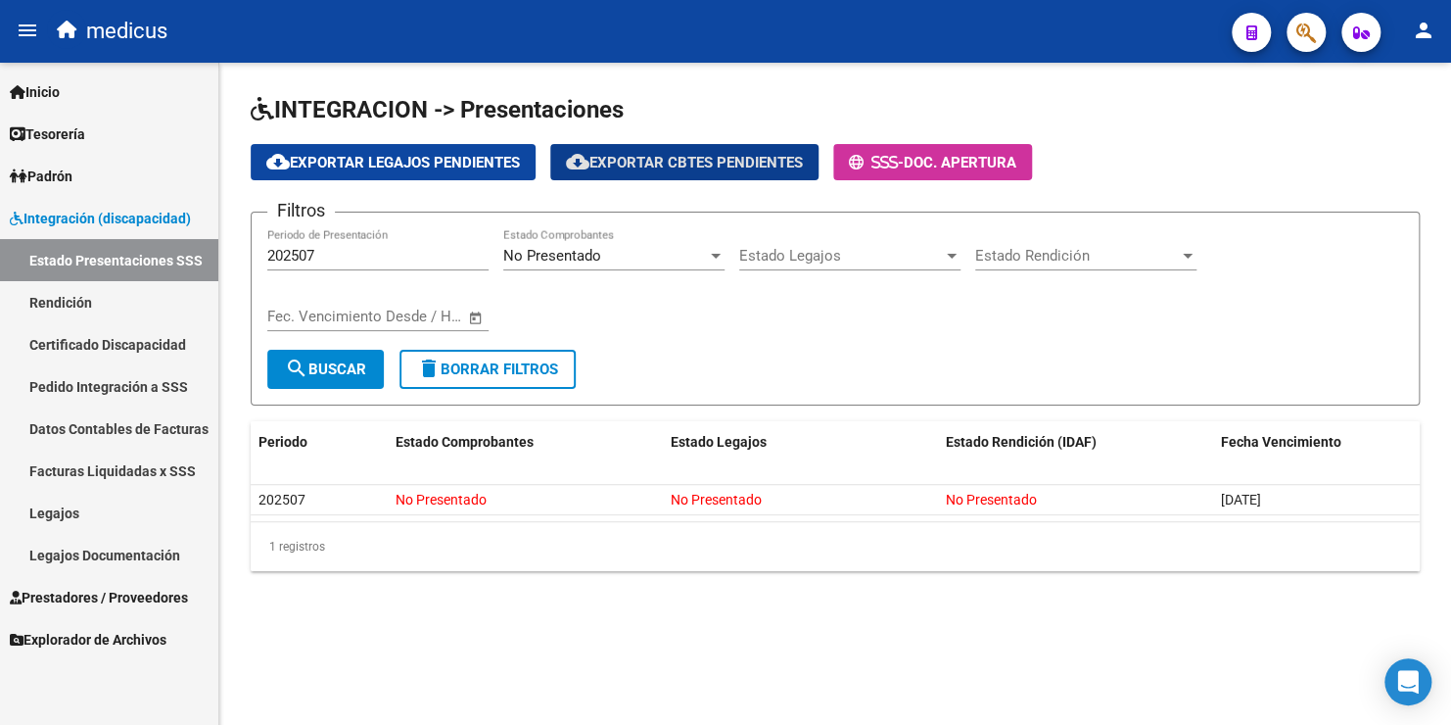
click at [1073, 258] on span "Estado Rendición" at bounding box center [1077, 256] width 204 height 18
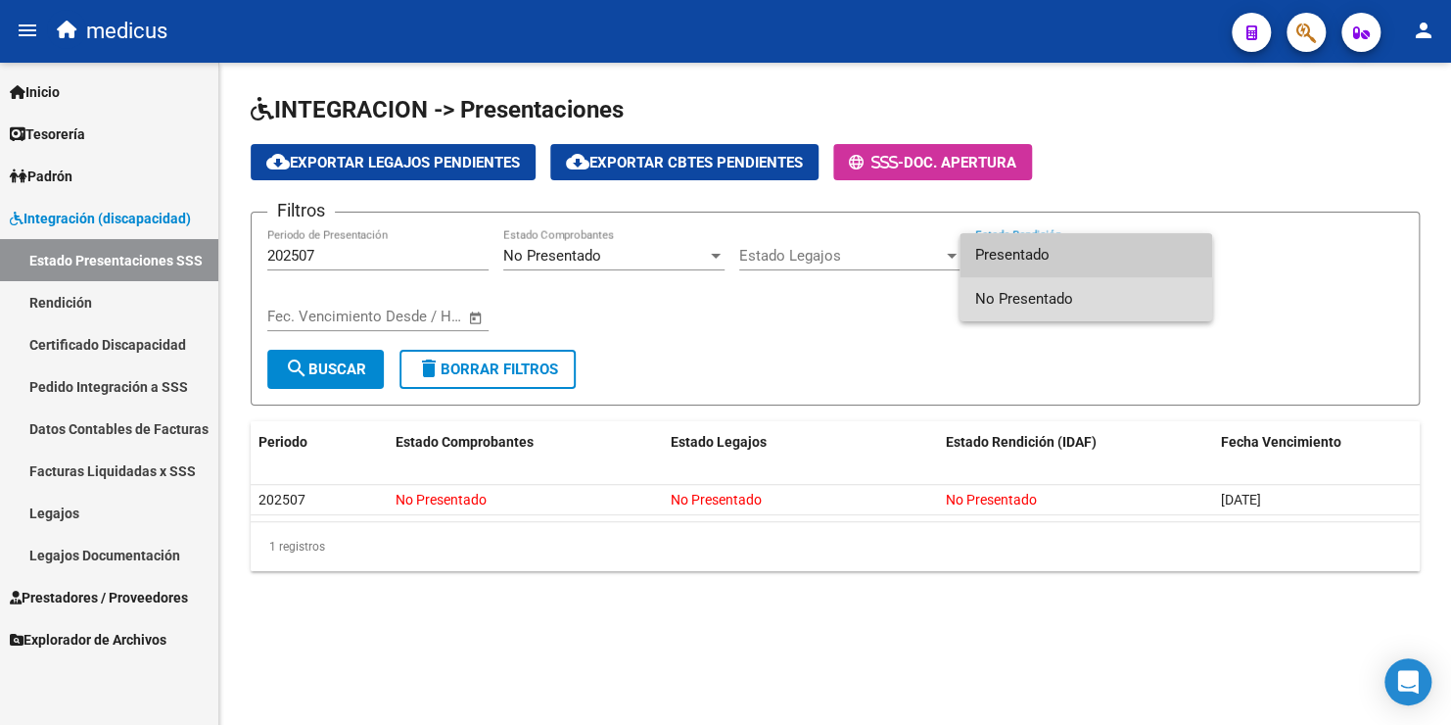
click at [1012, 304] on span "No Presentado" at bounding box center [1085, 299] width 221 height 44
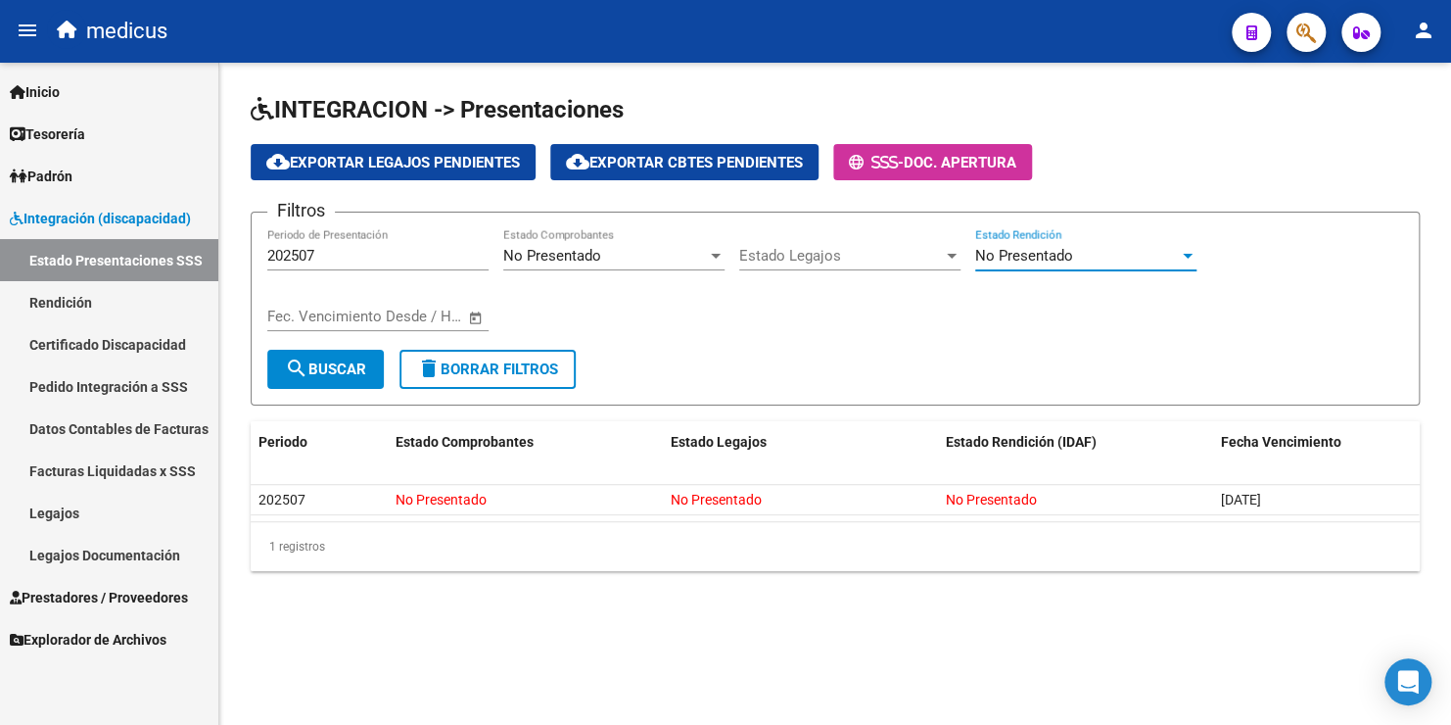
click at [94, 259] on link "Estado Presentaciones SSS" at bounding box center [109, 260] width 218 height 42
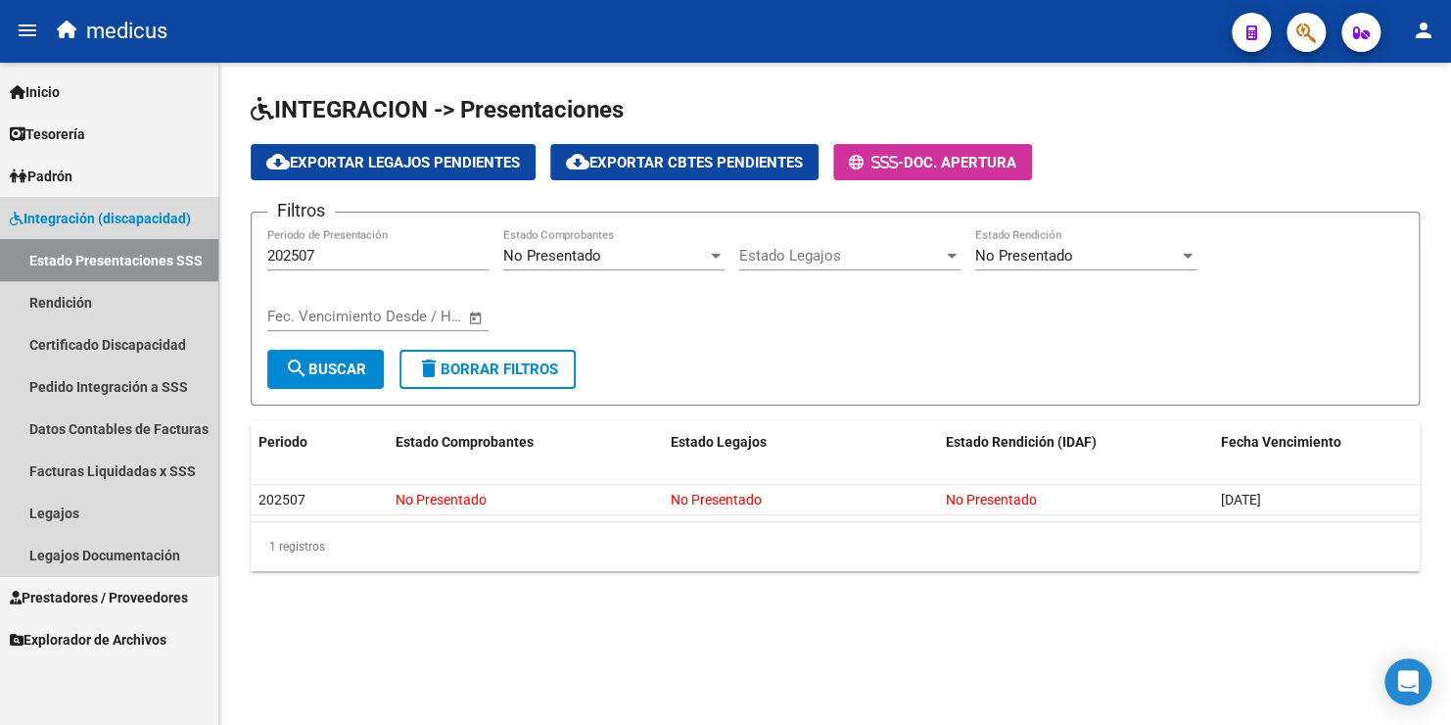
click at [94, 258] on link "Estado Presentaciones SSS" at bounding box center [109, 260] width 218 height 42
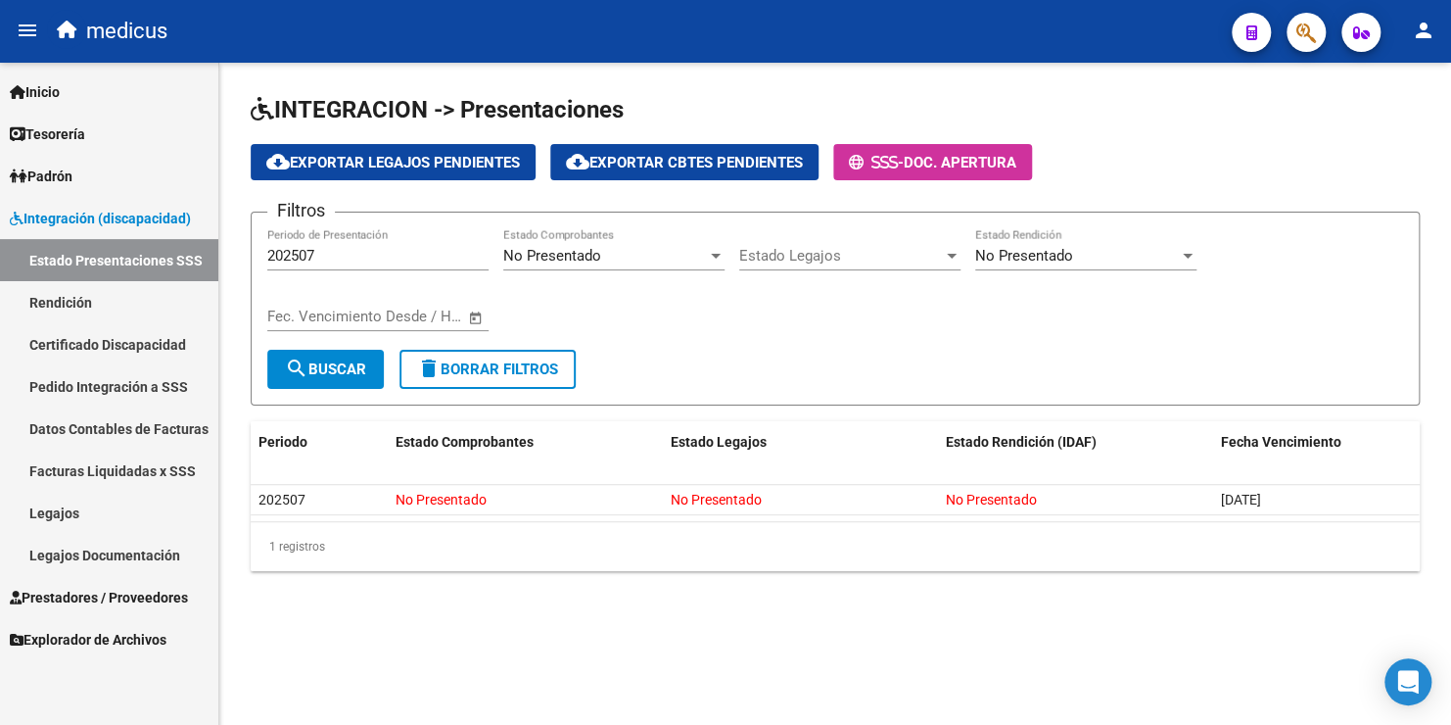
click at [94, 258] on link "Estado Presentaciones SSS" at bounding box center [109, 260] width 218 height 42
